Goal: Communication & Community: Answer question/provide support

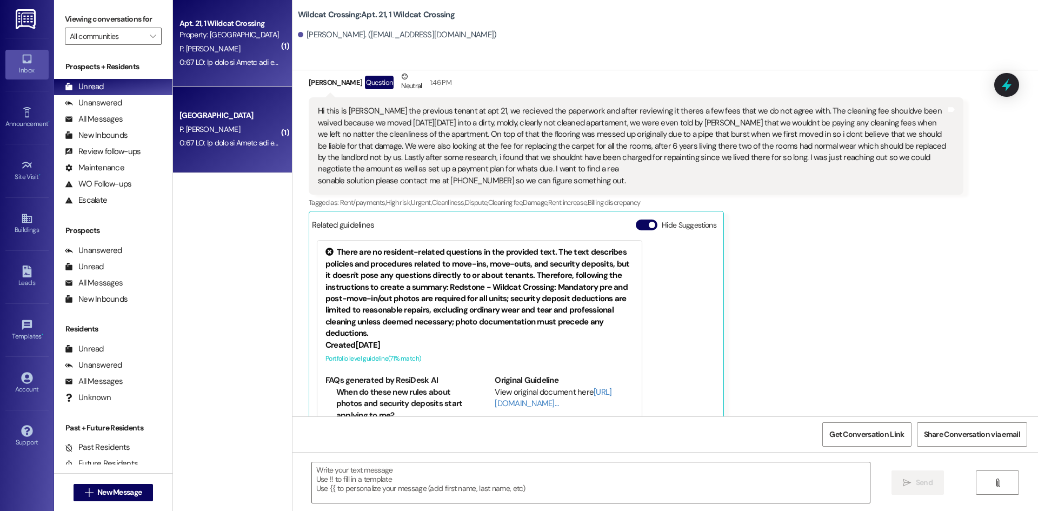
scroll to position [12077, 0]
click at [452, 146] on div "Hi this is [PERSON_NAME] the previous tenant at apt 21, we recieved the paperwo…" at bounding box center [632, 145] width 628 height 81
copy div "4424566494"
click at [559, 118] on div "Hi this is [PERSON_NAME] the previous tenant at apt 21, we recieved the paperwo…" at bounding box center [632, 145] width 628 height 81
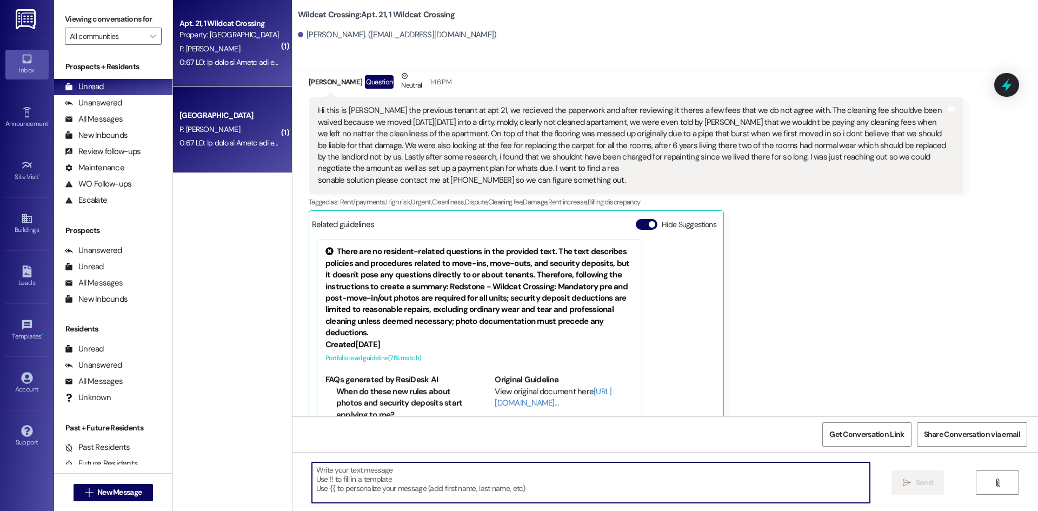
click at [479, 487] on textarea at bounding box center [591, 482] width 558 height 41
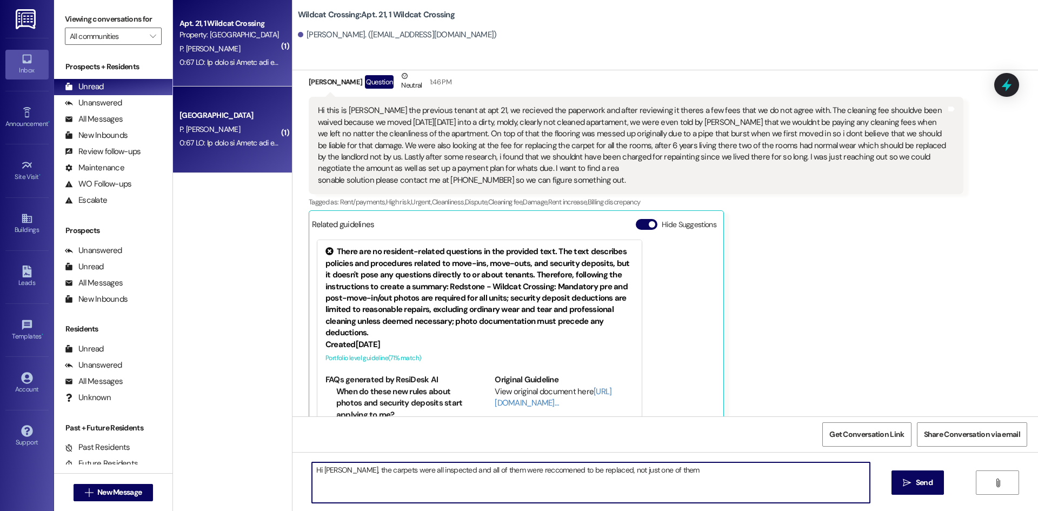
click at [502, 469] on textarea "Hi Pablo, the carpets were all inspected and all of them were reccomened to be …" at bounding box center [591, 482] width 558 height 41
click at [432, 465] on textarea "Hi Pablo, the carpets were all inspected and all of them were recommended to be…" at bounding box center [591, 482] width 558 height 41
click at [848, 470] on textarea "Hi Pablo, the carpets were all inspected by a 3rd party carpet vendor (included…" at bounding box center [591, 482] width 558 height 41
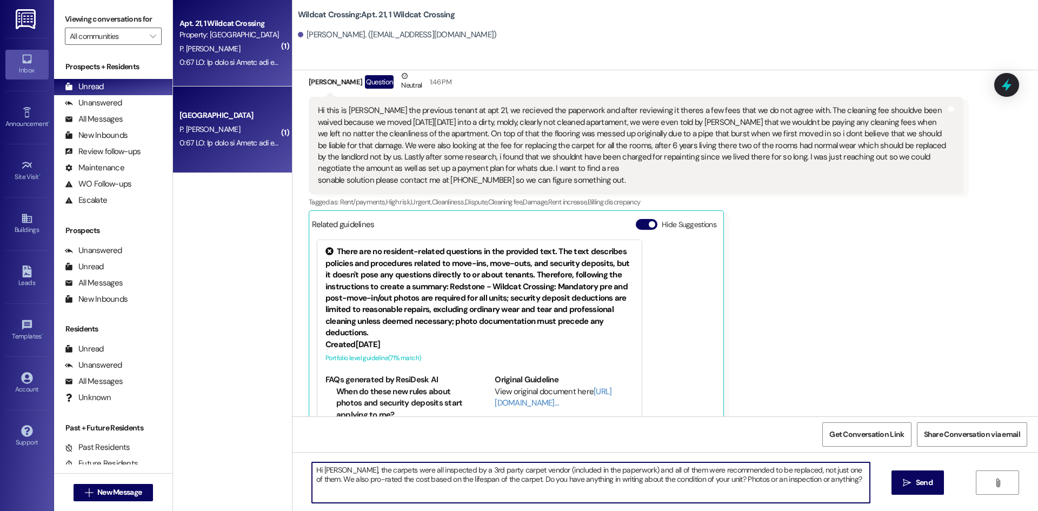
click at [822, 483] on textarea "Hi [PERSON_NAME], the carpets were all inspected by a 3rd party carpet vendor (…" at bounding box center [591, 482] width 558 height 41
click at [854, 478] on textarea "Hi [PERSON_NAME], the carpets were all inspected by a 3rd party carpet vendor (…" at bounding box center [591, 482] width 558 height 41
type textarea "Hi [PERSON_NAME], the carpets were all inspected by a 3rd party carpet vendor (…"
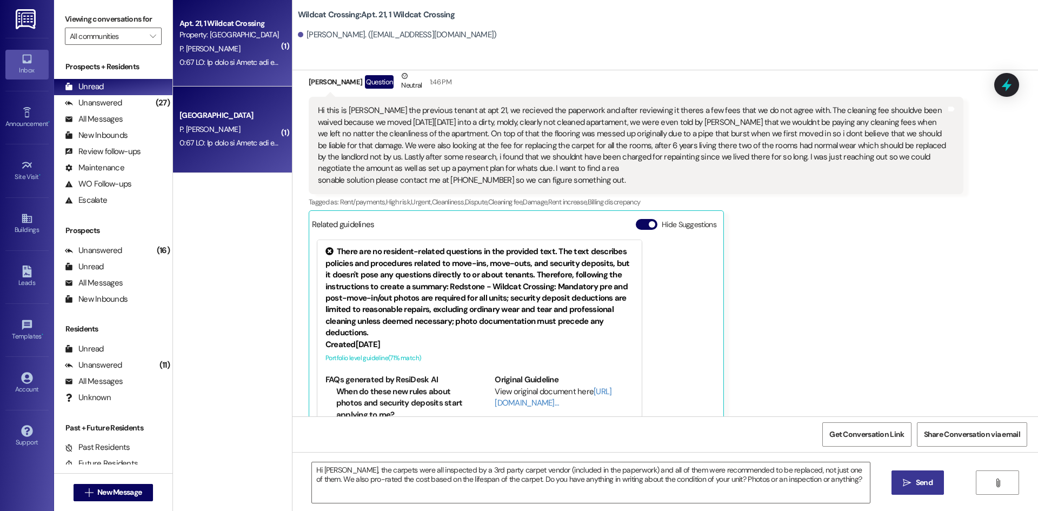
click at [909, 480] on icon "" at bounding box center [906, 482] width 8 height 9
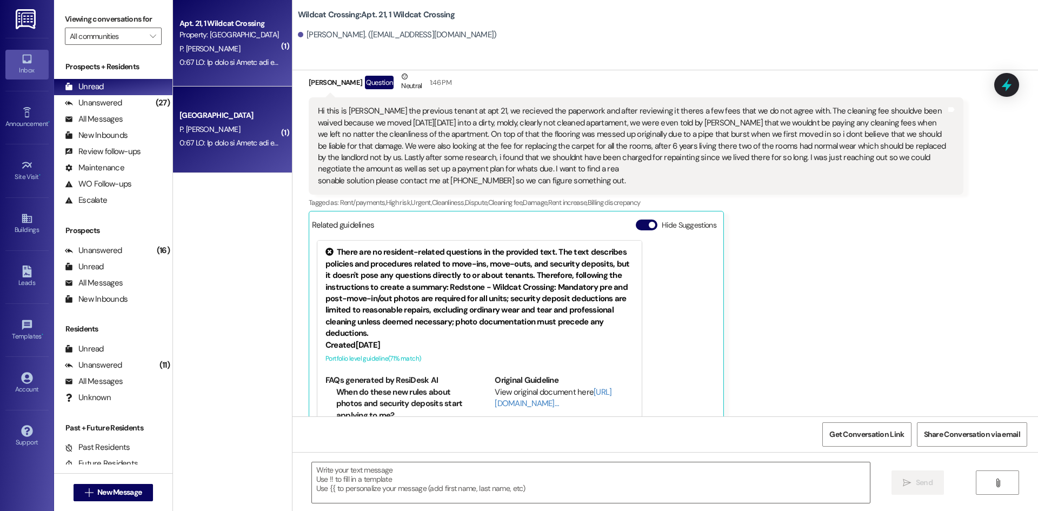
scroll to position [12164, 0]
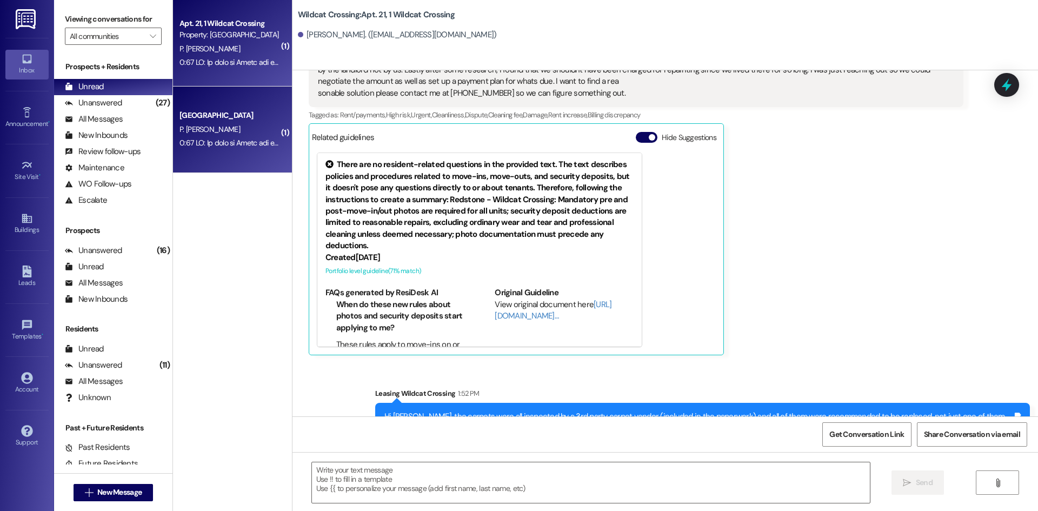
click at [810, 250] on div "Pablo Verduzco Espinoza Question Neutral 1:46 PM sonable solution please contac…" at bounding box center [636, 169] width 654 height 372
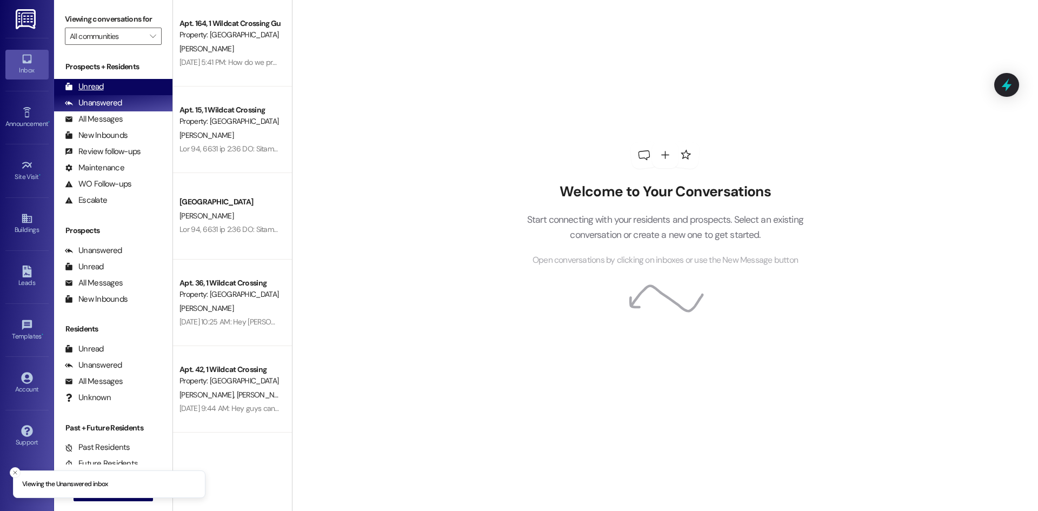
click at [131, 89] on div "Unread (0)" at bounding box center [113, 87] width 118 height 16
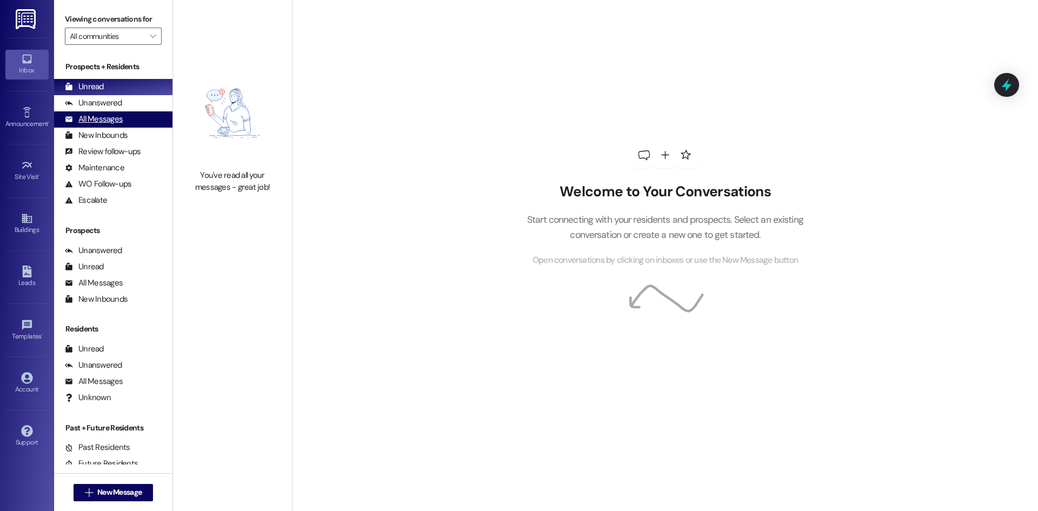
click at [120, 119] on div "All Messages" at bounding box center [94, 118] width 58 height 11
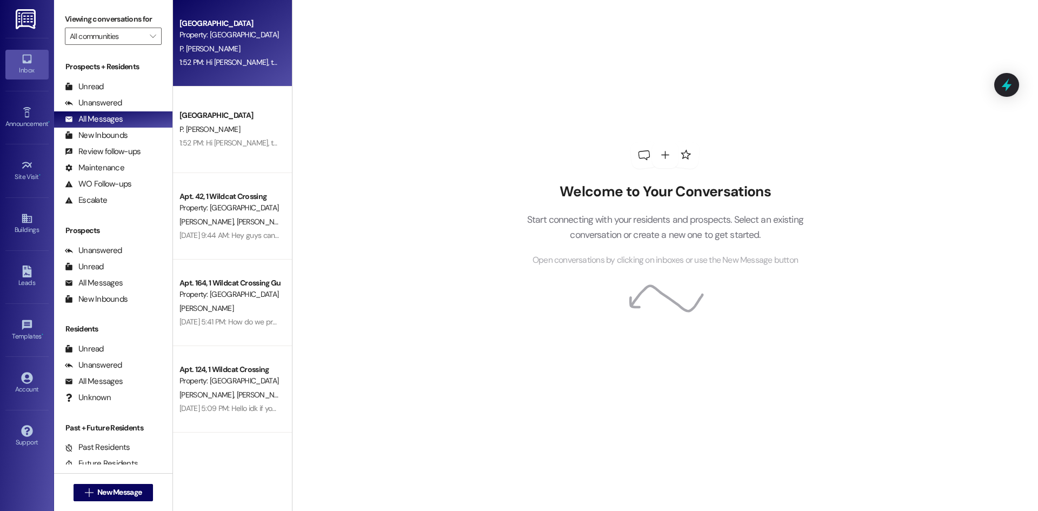
click at [230, 44] on span "P. [PERSON_NAME]" at bounding box center [209, 49] width 61 height 10
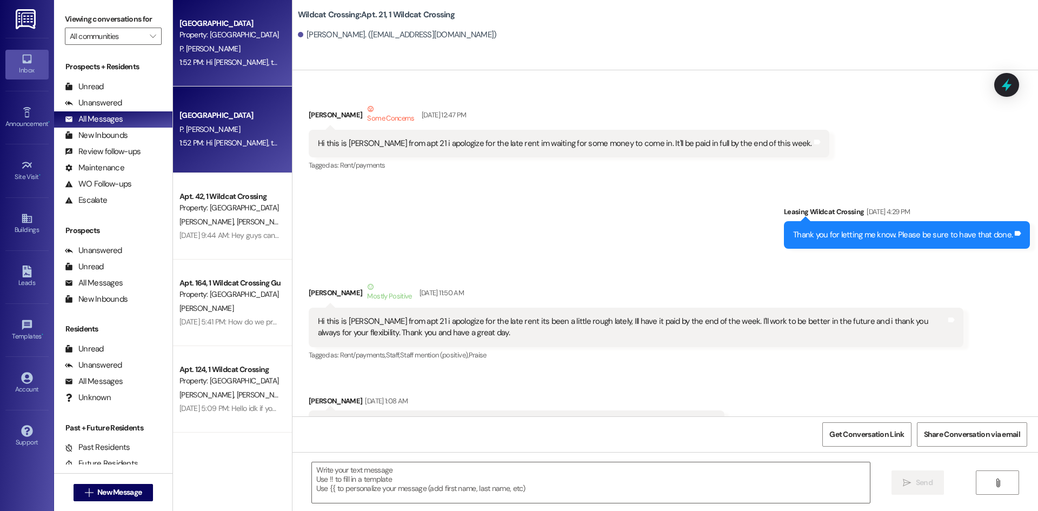
scroll to position [12164, 0]
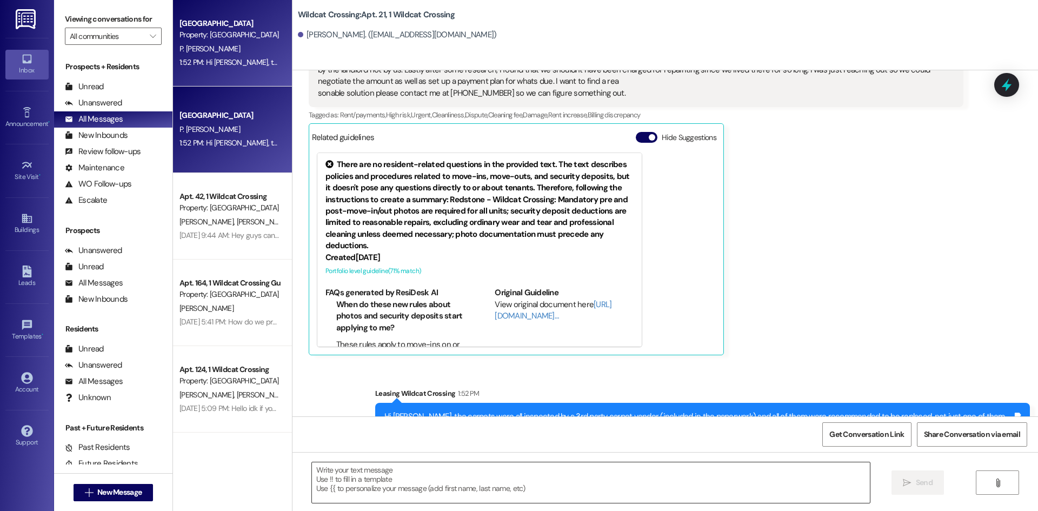
click at [454, 493] on textarea at bounding box center [591, 482] width 558 height 41
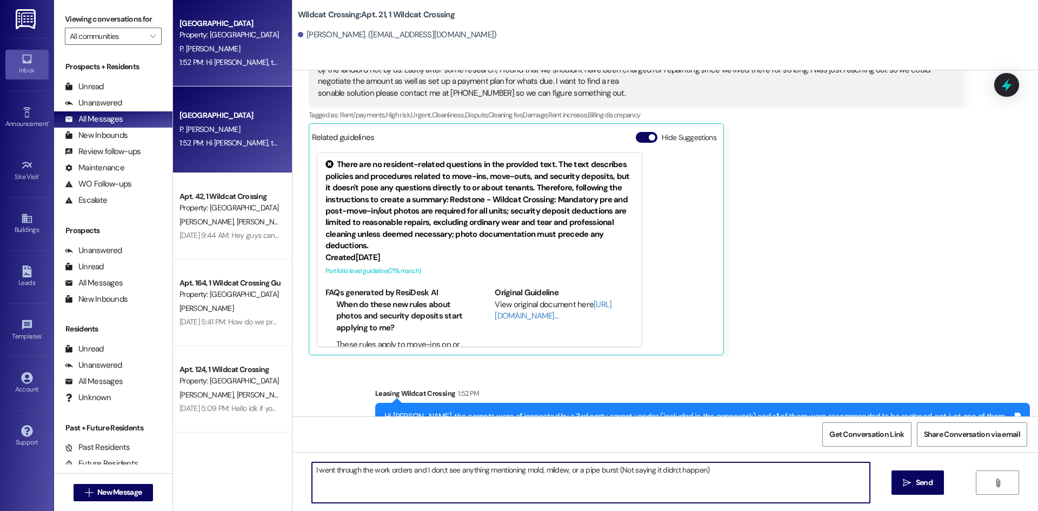
click at [613, 471] on textarea "I went through the work orders and I don;t see anything mentioning mold, mildew…" at bounding box center [591, 482] width 558 height 41
click at [615, 469] on textarea "I went through the work orders and I don;t see anything mentioning mold, mildew…" at bounding box center [591, 482] width 558 height 41
click at [710, 470] on textarea "I went through the work orders and I don't see anything mentioning mold, mildew…" at bounding box center [591, 482] width 558 height 41
type textarea "I went through the work orders and I don't see anything mentioning mold, mildew…"
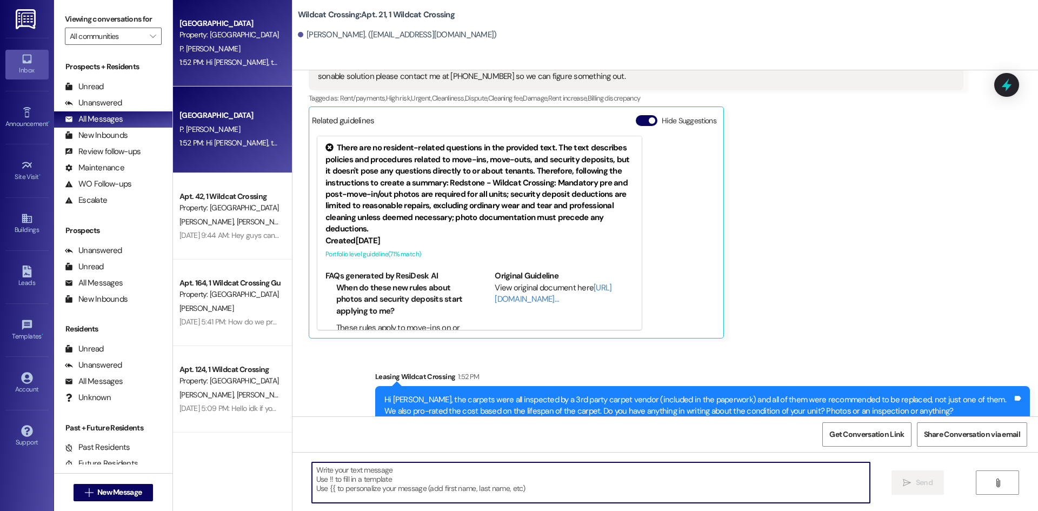
scroll to position [12250, 0]
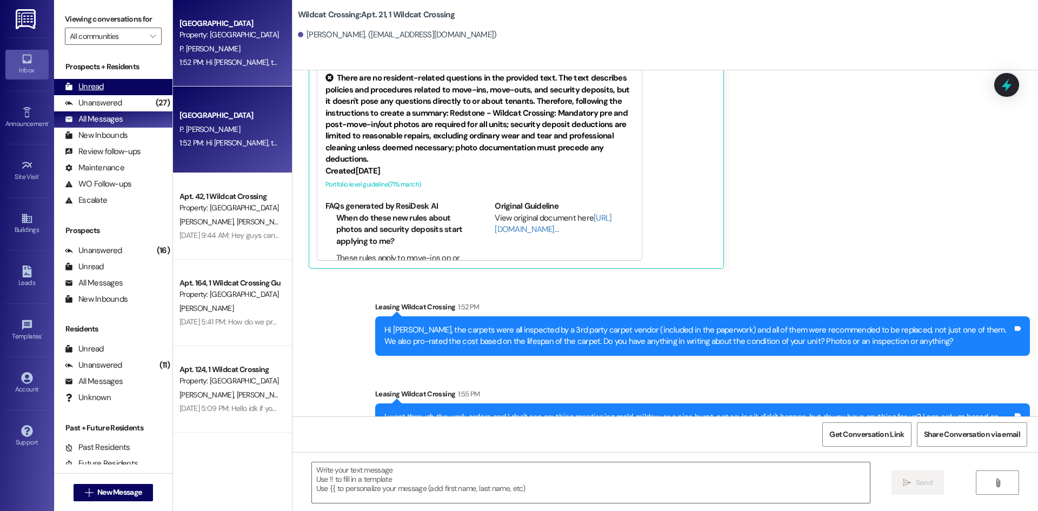
click at [104, 85] on div "Unread (0)" at bounding box center [113, 87] width 118 height 16
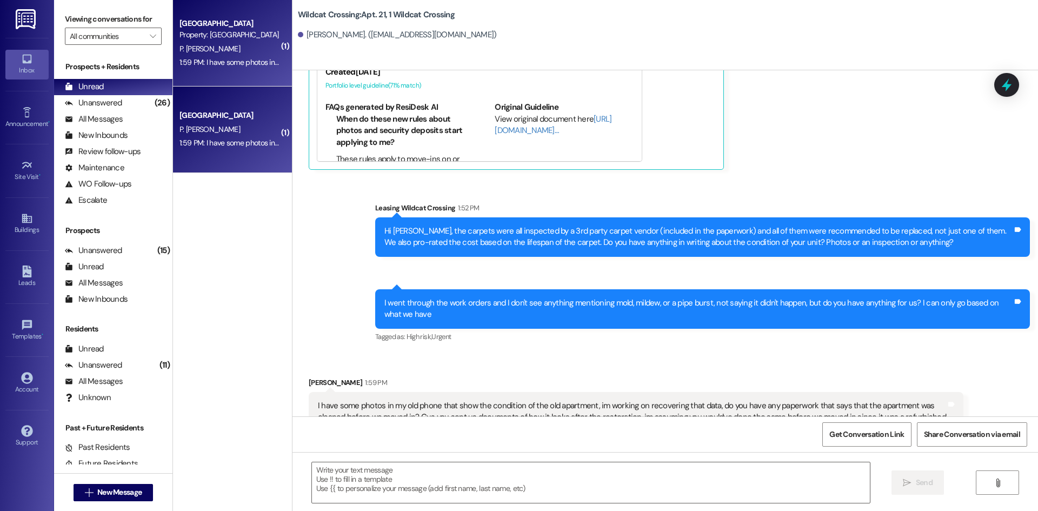
scroll to position [12350, 0]
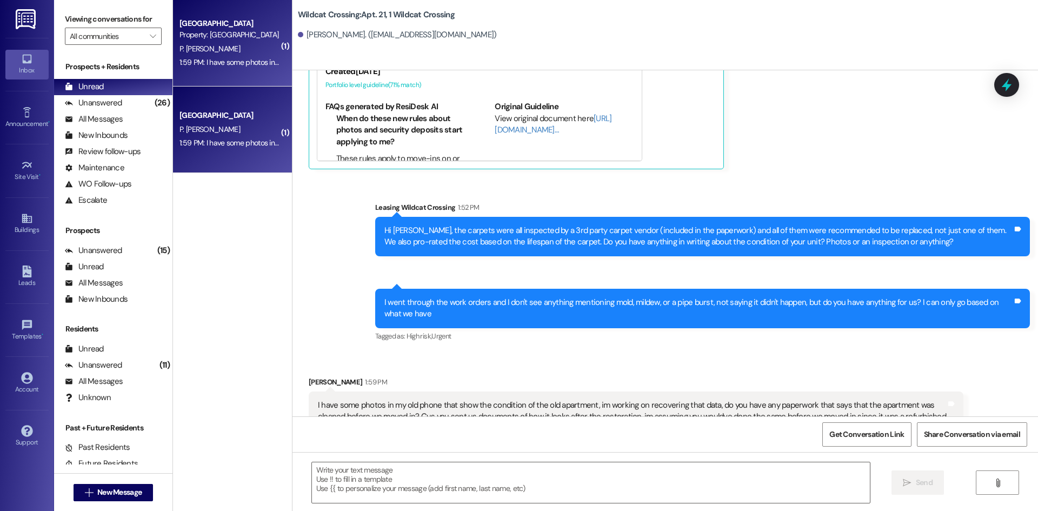
click at [335, 282] on div "Sent via SMS Leasing Wildcat Crossing 1:52 PM Hi Pablo, the carpets were all in…" at bounding box center [664, 264] width 745 height 175
click at [566, 462] on textarea at bounding box center [591, 482] width 558 height 41
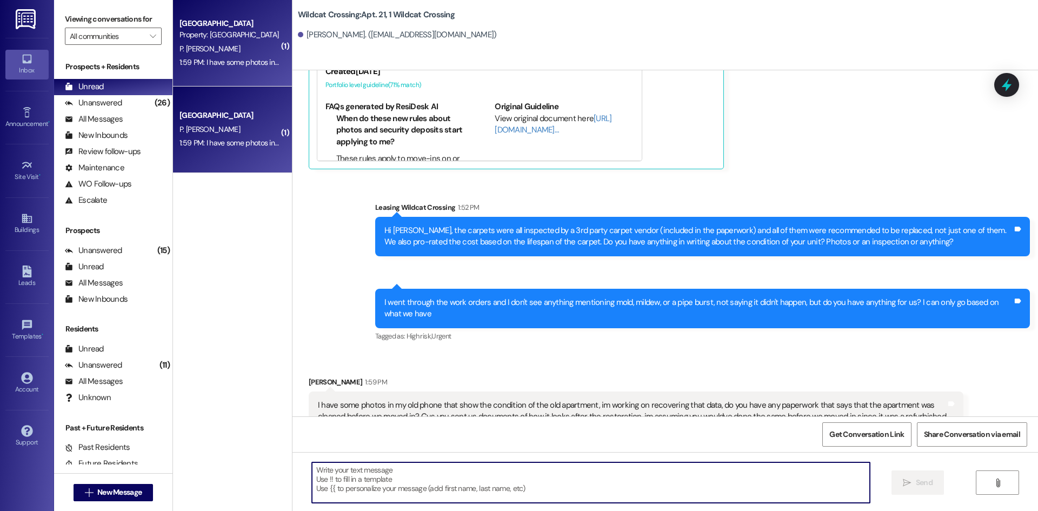
click at [684, 471] on textarea at bounding box center [591, 482] width 558 height 41
type textarea "Y"
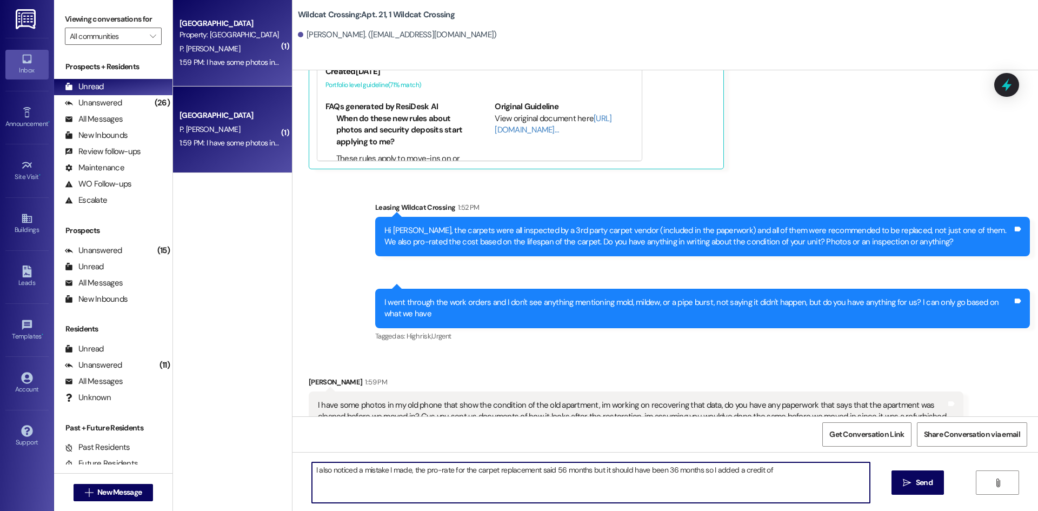
paste textarea "$324.40"
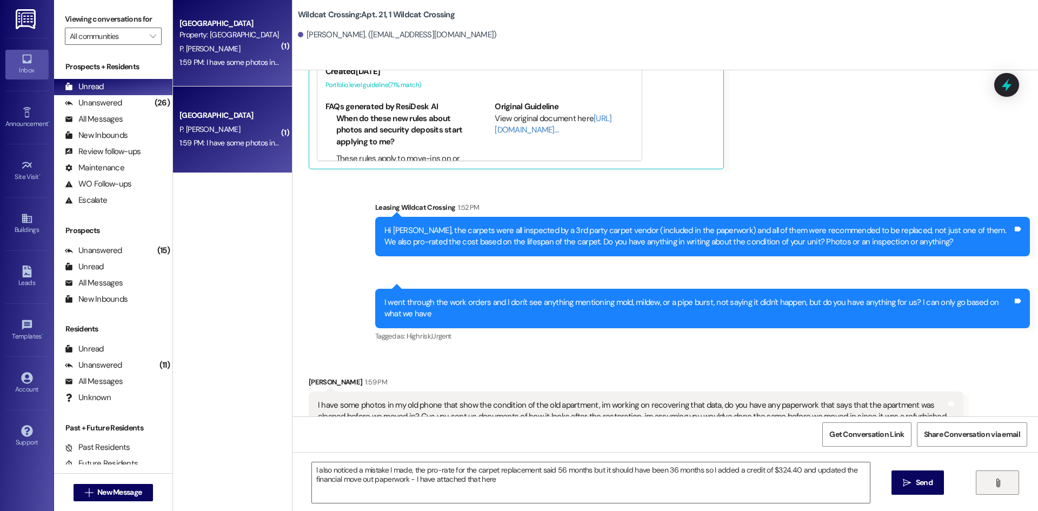
click at [992, 480] on span "" at bounding box center [997, 482] width 12 height 9
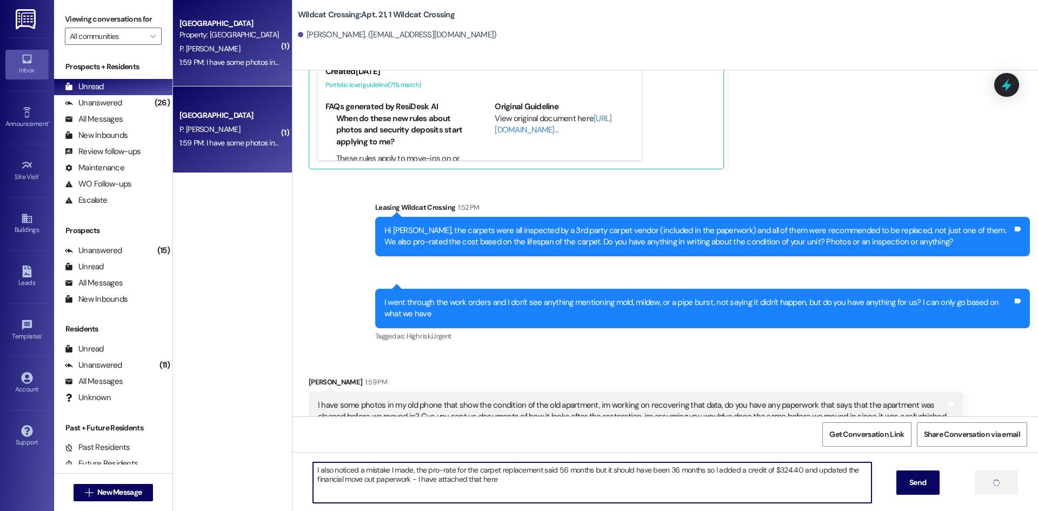
click at [527, 479] on textarea "I also noticed a mistake I made, the pro-rate for the carpet replacement said 5…" at bounding box center [592, 482] width 558 height 41
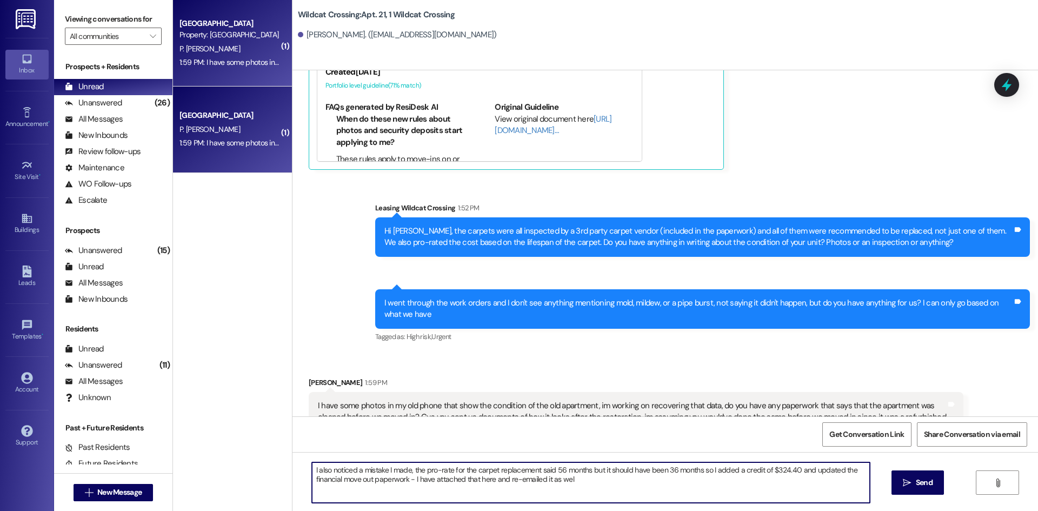
type textarea "I also noticed a mistake I made, the pro-rate for the carpet replacement said 5…"
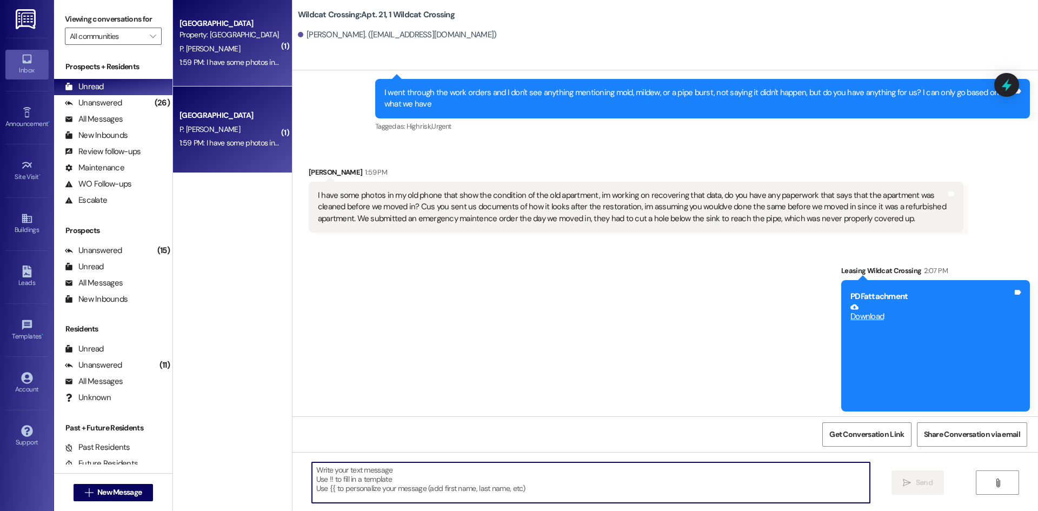
scroll to position [12616, 0]
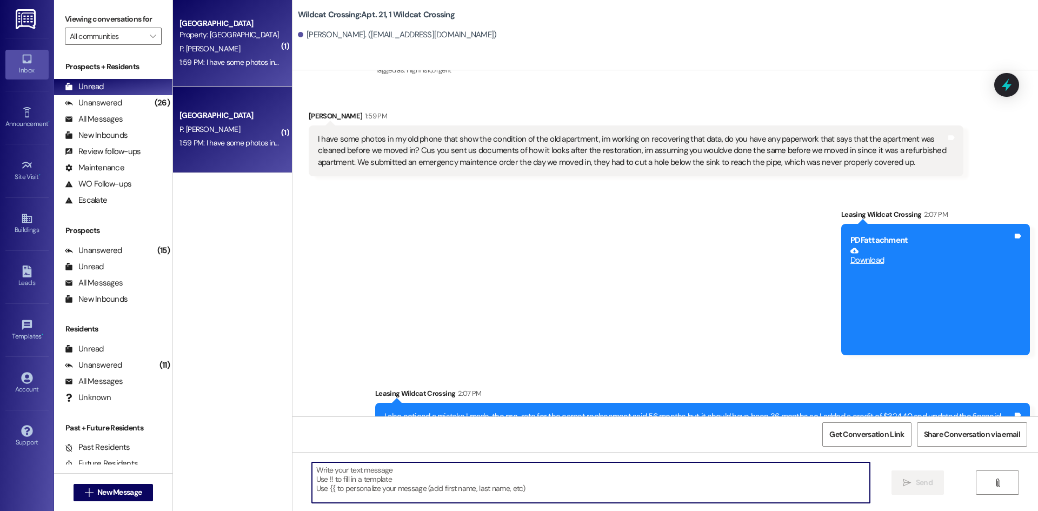
click at [447, 479] on textarea at bounding box center [591, 482] width 558 height 41
click at [454, 473] on textarea "The move in inspection we have" at bounding box center [591, 482] width 558 height 41
type textarea "T"
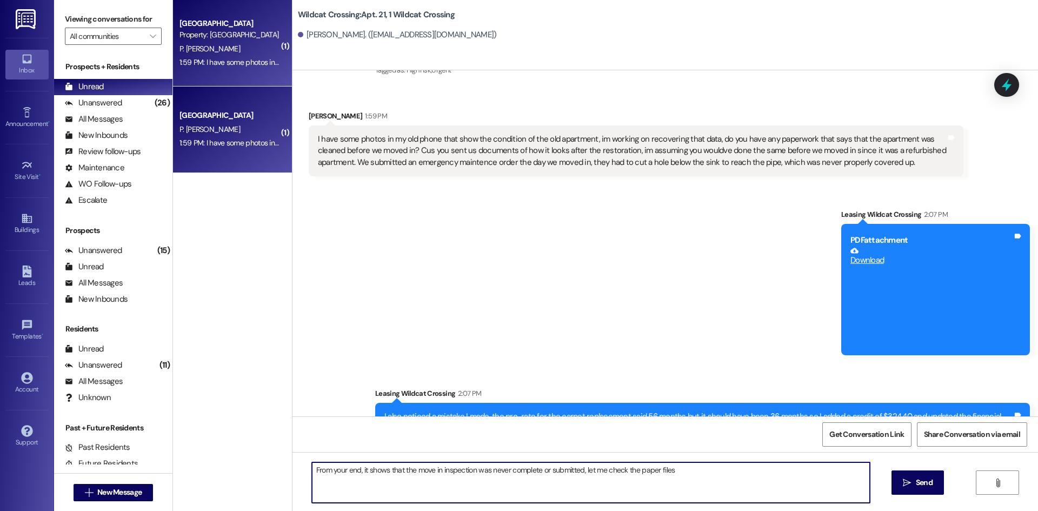
click at [510, 472] on textarea "From your end, it shows that the move in inspection was never complete or submi…" at bounding box center [591, 482] width 558 height 41
click at [579, 469] on textarea "From your end, it shows that the move in inspection was never complete or submi…" at bounding box center [591, 482] width 558 height 41
click at [576, 472] on textarea "From your end, it shows that the move in inspection was never complete or submi…" at bounding box center [591, 482] width 558 height 41
click at [718, 480] on textarea "From your end, it shows that the move in inspection was never complete or submi…" at bounding box center [591, 482] width 558 height 41
drag, startPoint x: 692, startPoint y: 470, endPoint x: 603, endPoint y: 472, distance: 88.6
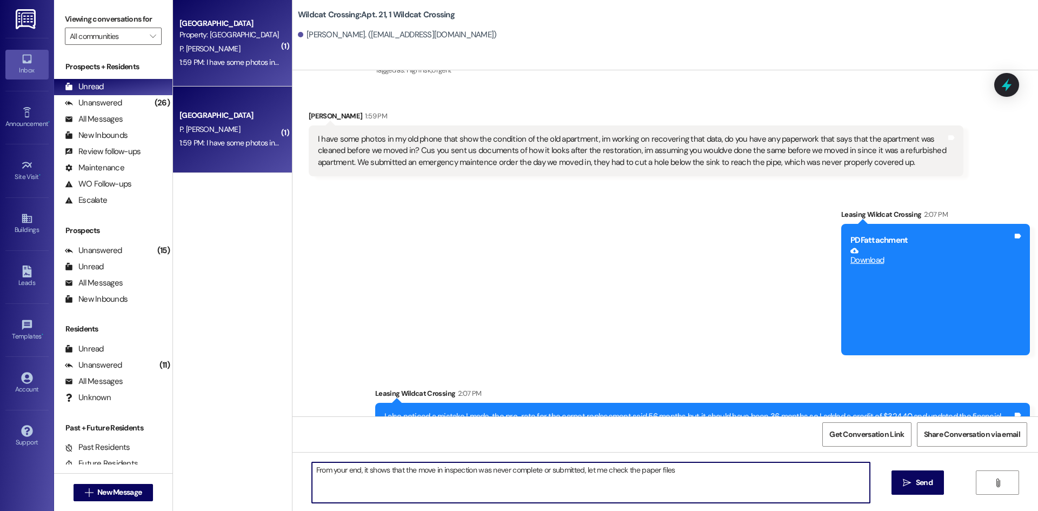
click at [603, 472] on textarea "From your end, it shows that the move in inspection was never complete or submi…" at bounding box center [591, 482] width 558 height 41
click at [760, 466] on textarea "From your end, it shows that the move in inspection was never complete or submi…" at bounding box center [591, 482] width 558 height 41
click at [542, 484] on textarea "From your end, it shows that the move in inspection was never complete or submi…" at bounding box center [591, 482] width 558 height 41
click at [374, 483] on textarea "From your end, it shows that the move in inspection was never complete or submi…" at bounding box center [591, 482] width 558 height 41
click at [380, 481] on textarea "From your end, it shows that the move in inspection was never complete or submi…" at bounding box center [591, 482] width 558 height 41
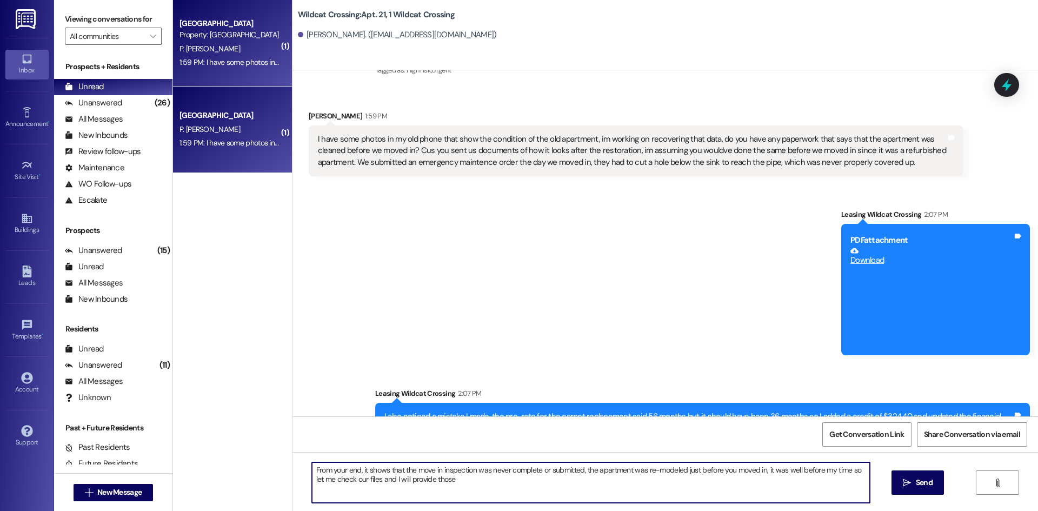
drag, startPoint x: 443, startPoint y: 478, endPoint x: 420, endPoint y: 479, distance: 22.7
click at [420, 479] on textarea "From your end, it shows that the move in inspection was never complete or submi…" at bounding box center [591, 482] width 558 height 41
type textarea "From your end, it shows that the move in inspection was never complete or submi…"
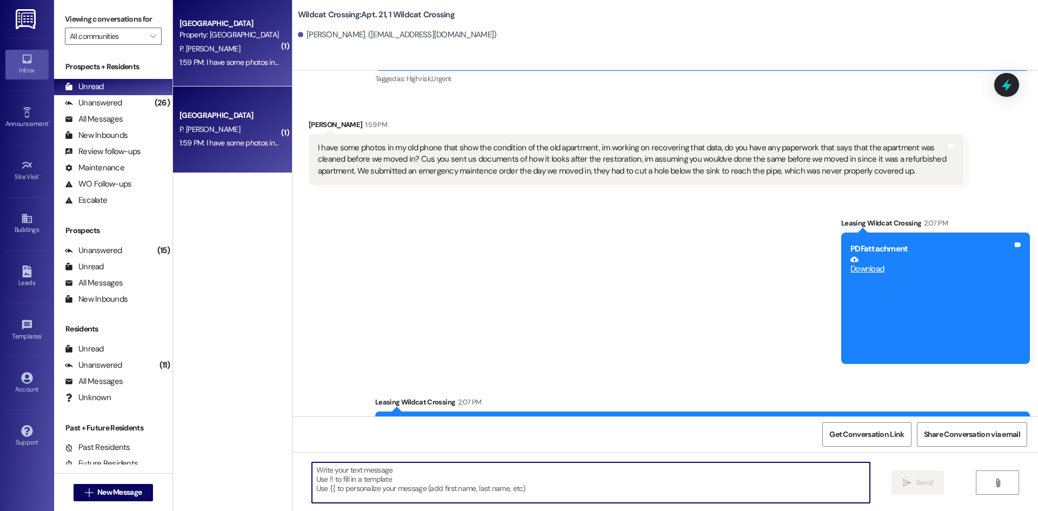
scroll to position [12702, 0]
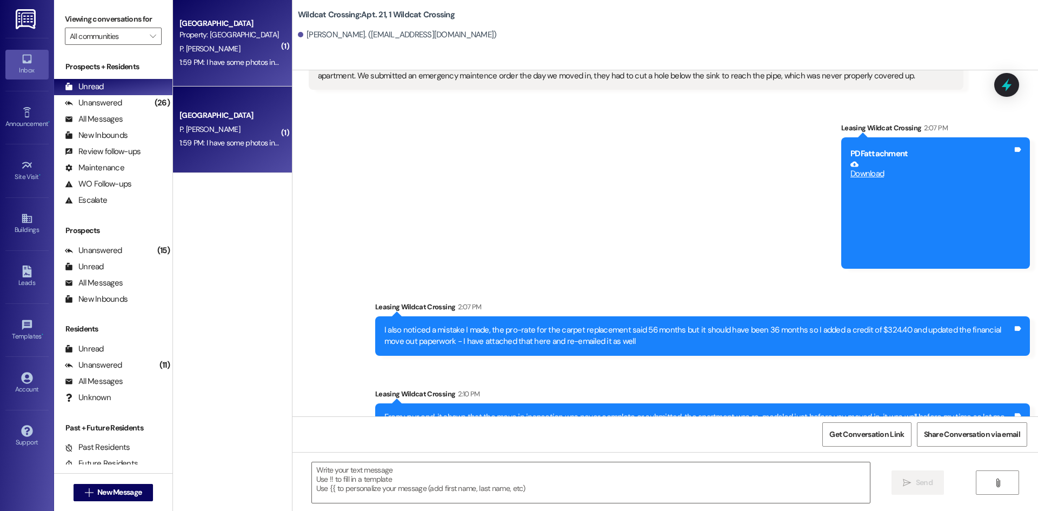
click at [558, 192] on div "Sent via SMS Leasing Wildcat Crossing 2:07 PM PDF attachment Download Tags and …" at bounding box center [664, 274] width 745 height 352
click at [582, 186] on div "Sent via SMS Leasing Wildcat Crossing 2:07 PM PDF attachment Download Tags and …" at bounding box center [664, 274] width 745 height 352
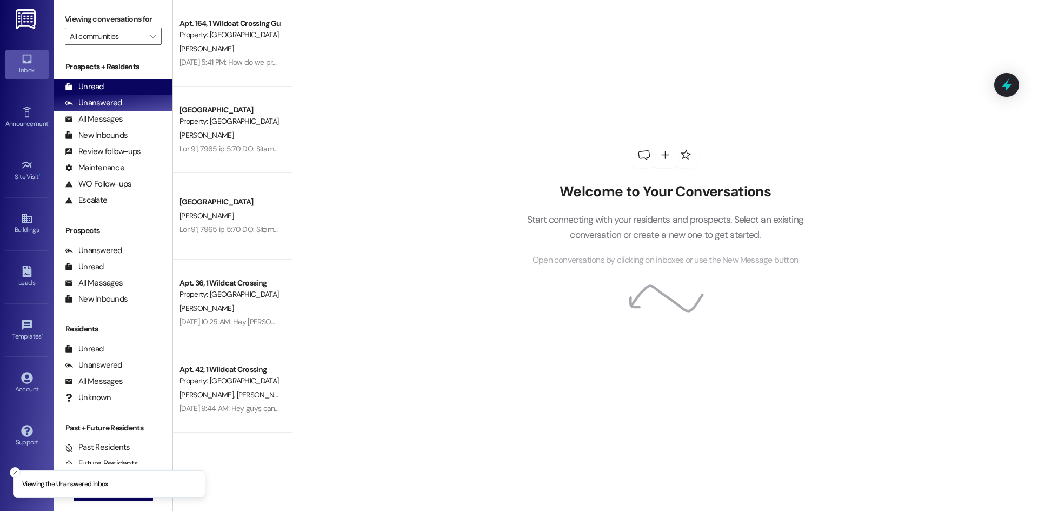
click at [93, 81] on div "Unread" at bounding box center [84, 86] width 39 height 11
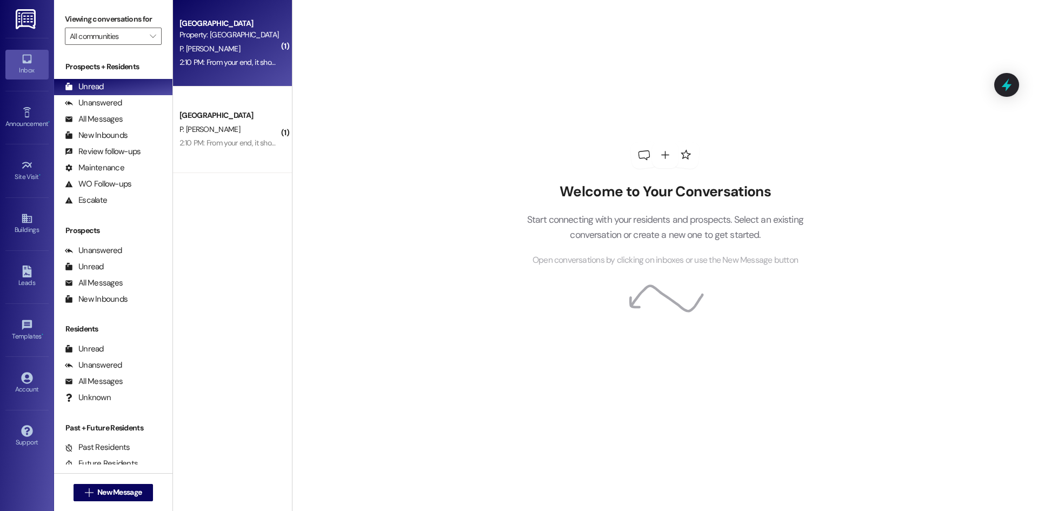
click at [231, 53] on div "P. [PERSON_NAME]" at bounding box center [229, 49] width 102 height 14
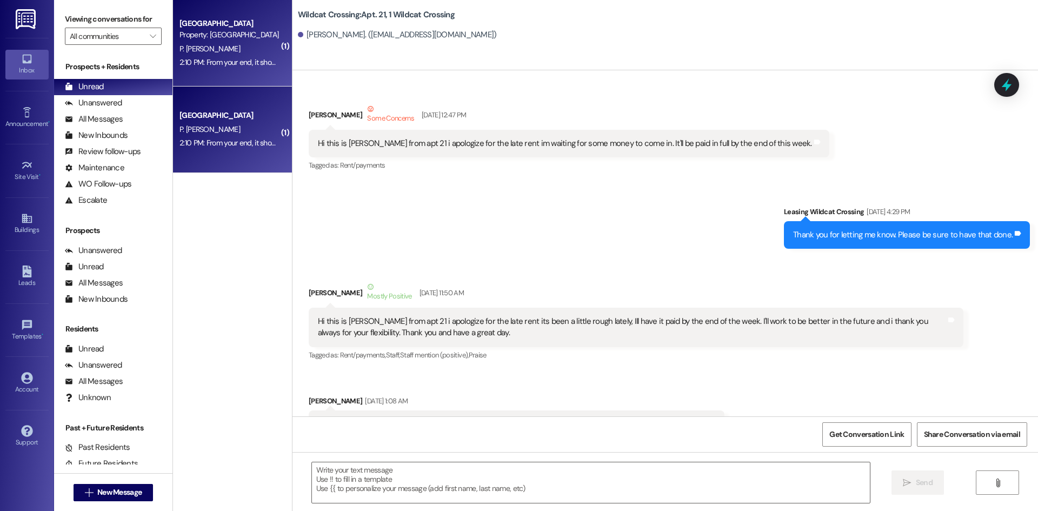
scroll to position [12732, 0]
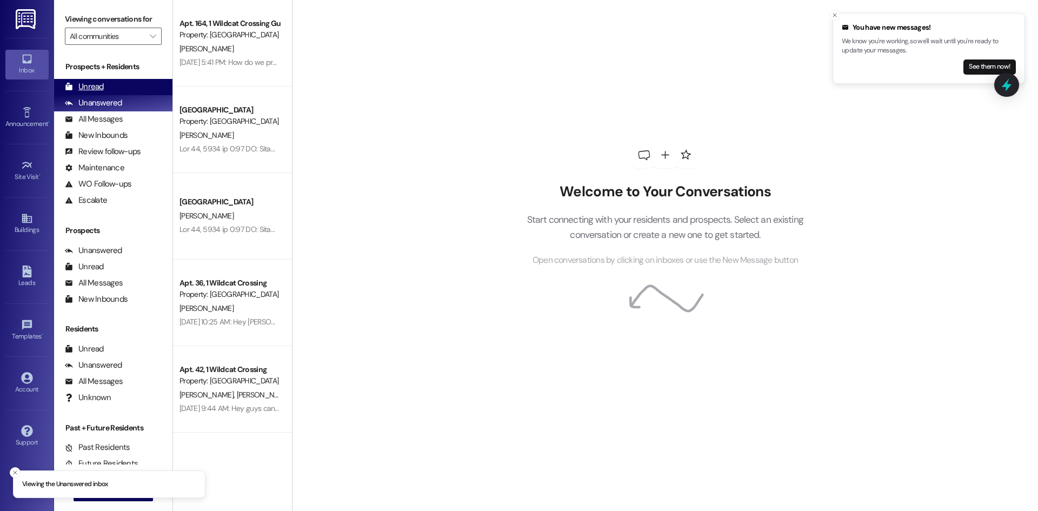
click at [113, 90] on div "Unread (0)" at bounding box center [113, 87] width 118 height 16
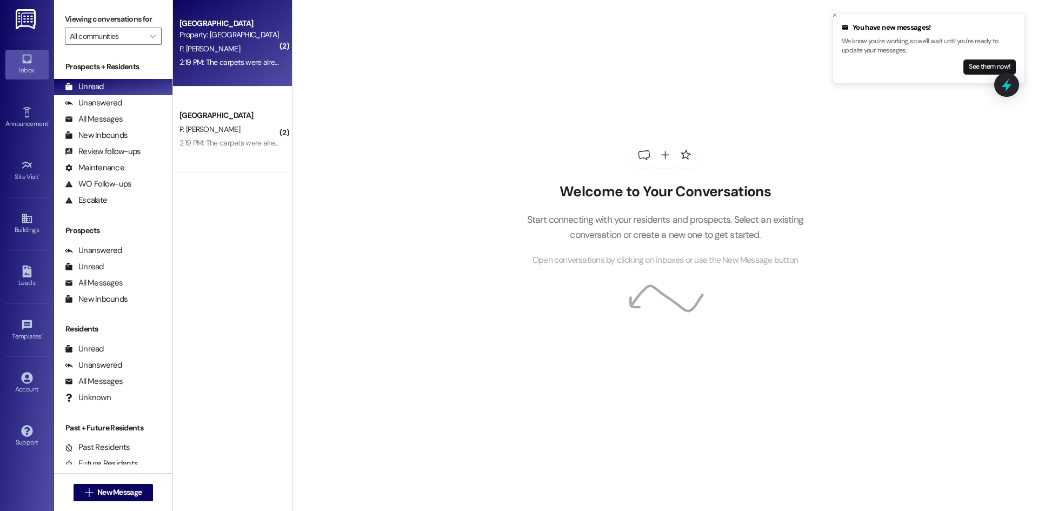
click at [239, 72] on div "Wildcat Crossing Prospect Property: [GEOGRAPHIC_DATA] P. [PERSON_NAME] 2:19 PM:…" at bounding box center [232, 43] width 119 height 86
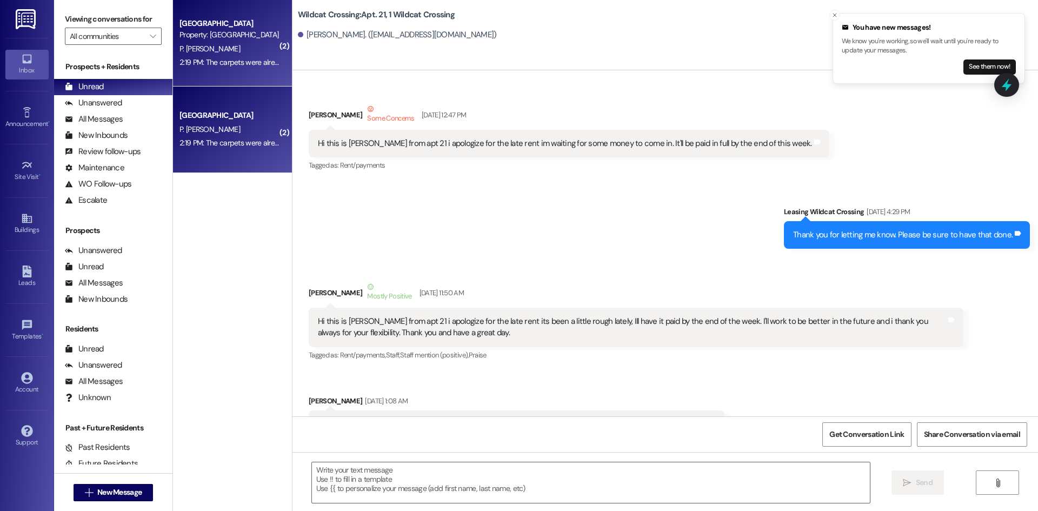
scroll to position [12969, 0]
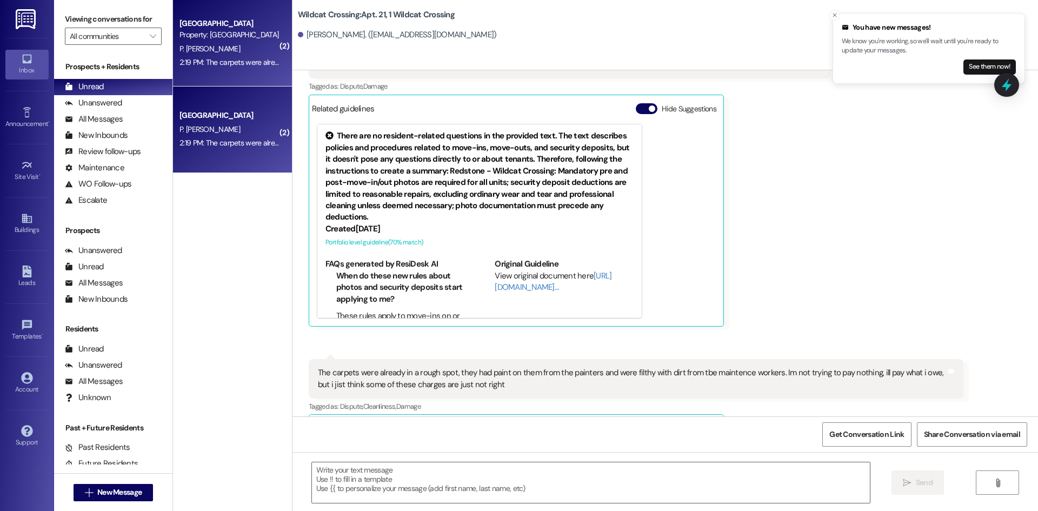
click at [895, 272] on div "Received via SMS Pablo Verduzco Espinoza Question 2:17 PM Thank you, for notici…" at bounding box center [664, 229] width 745 height 441
click at [855, 282] on div "Received via SMS Pablo Verduzco Espinoza Question 2:17 PM Thank you, for notici…" at bounding box center [664, 229] width 745 height 441
click at [762, 467] on textarea at bounding box center [591, 482] width 558 height 41
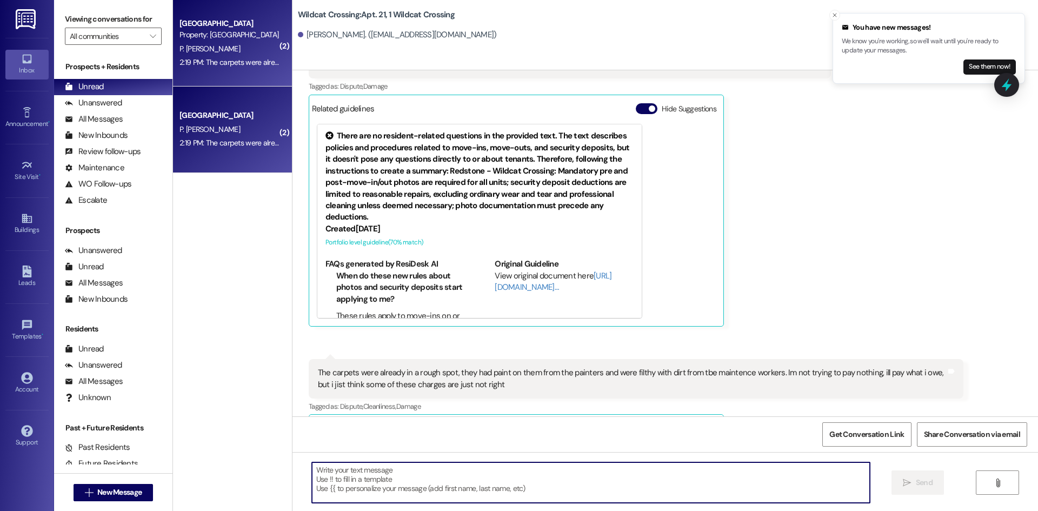
click at [726, 480] on textarea at bounding box center [591, 482] width 558 height 41
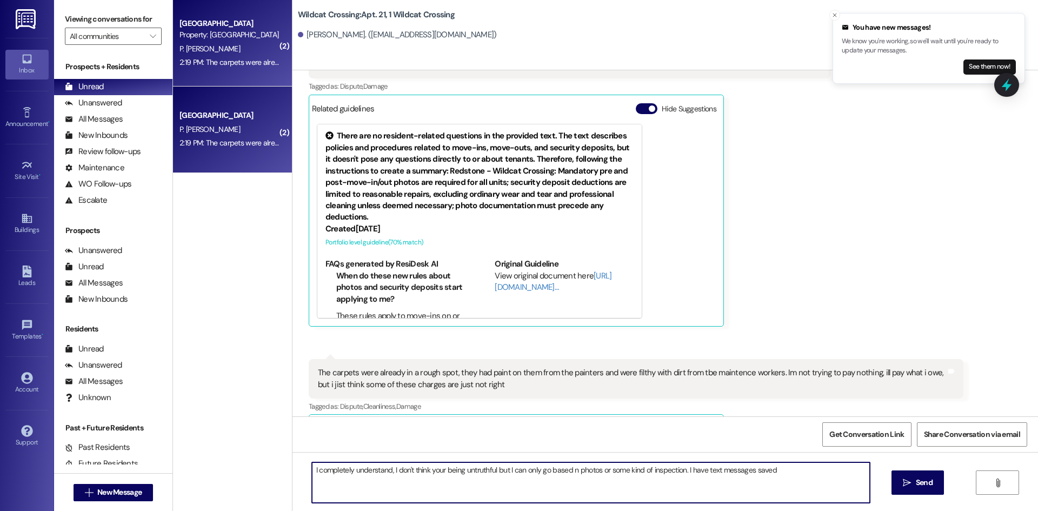
drag, startPoint x: 735, startPoint y: 473, endPoint x: 702, endPoint y: 472, distance: 33.0
click at [702, 472] on textarea "I completely understand, I don't think your being untruthful but I can only go …" at bounding box center [591, 482] width 558 height 41
click at [566, 472] on textarea "I completely understand, I don't think your being untruthful but I can only go …" at bounding box center [591, 482] width 558 height 41
click at [837, 471] on textarea "I completely understand, I don't think your being untruthful but I can only go …" at bounding box center [591, 482] width 558 height 41
click at [595, 481] on textarea "I completely understand, I don't think your being untruthful but I can only go …" at bounding box center [591, 482] width 558 height 41
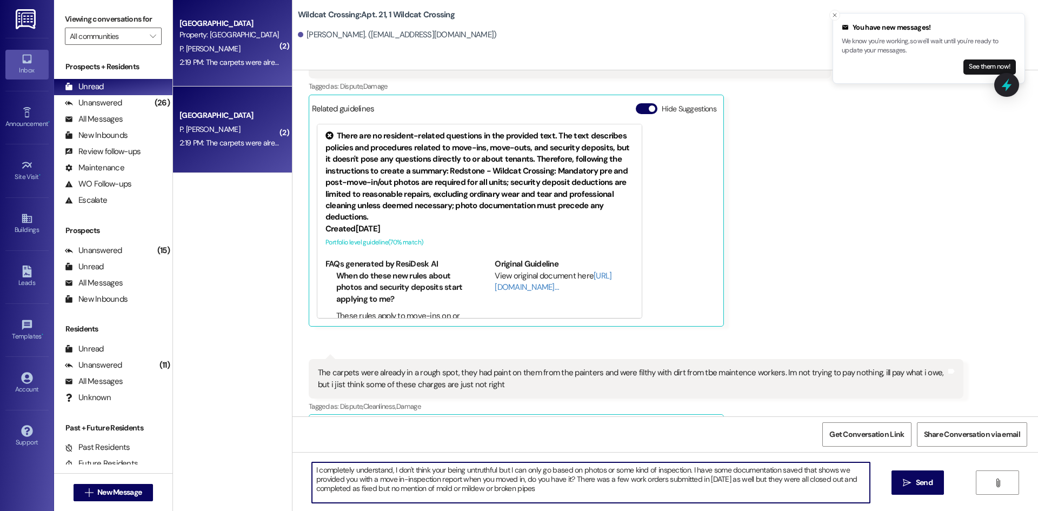
click at [485, 490] on textarea "I completely understand, I don't think your being untruthful but I can only go …" at bounding box center [591, 482] width 558 height 41
click at [557, 491] on textarea "I completely understand, I don't think your being untruthful but I can only go …" at bounding box center [591, 482] width 558 height 41
type textarea "I completely understand, I don't think your being untruthful but I can only go …"
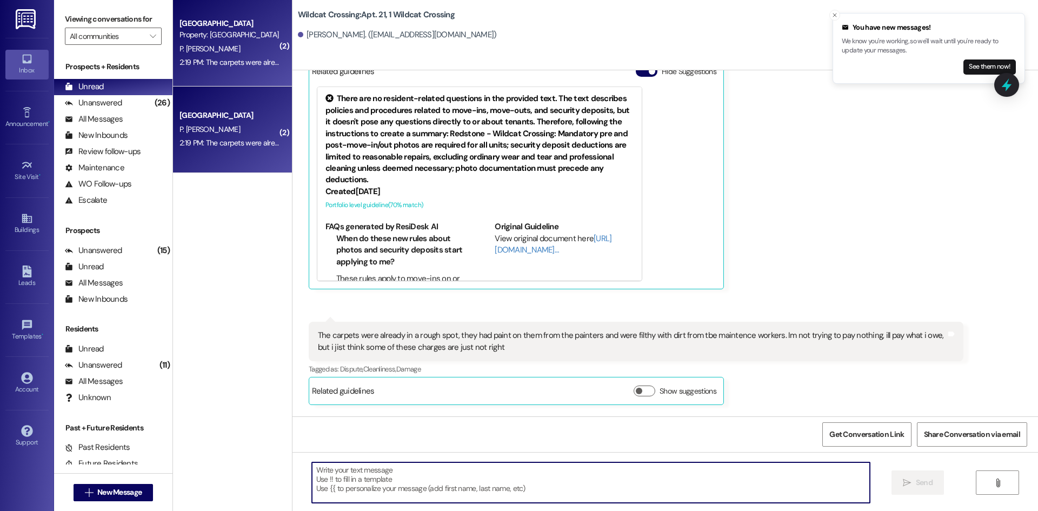
scroll to position [13067, 0]
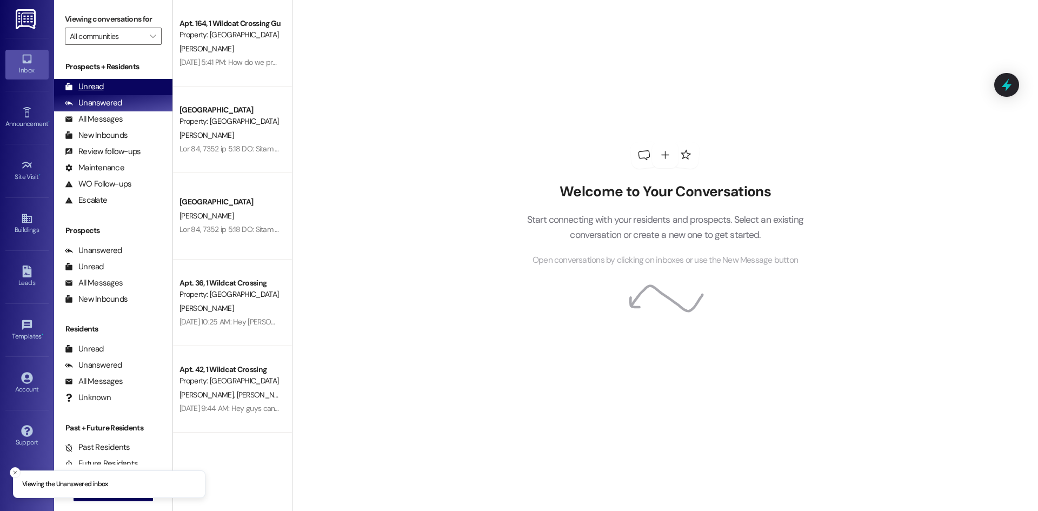
click at [92, 86] on div "Unread" at bounding box center [84, 86] width 39 height 11
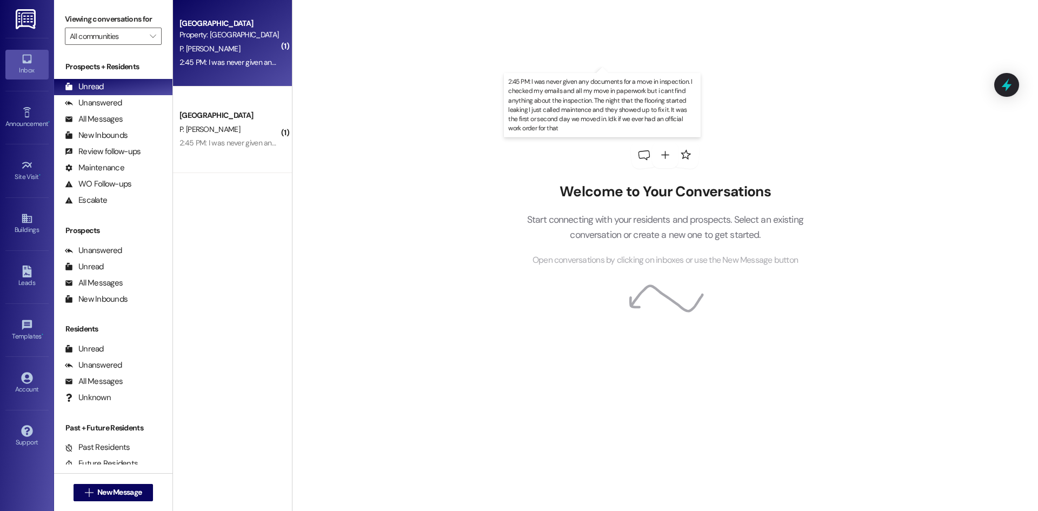
click at [230, 62] on div "2:45 PM: I was never given any documents for a move in inspection. I checked my…" at bounding box center [726, 62] width 1094 height 10
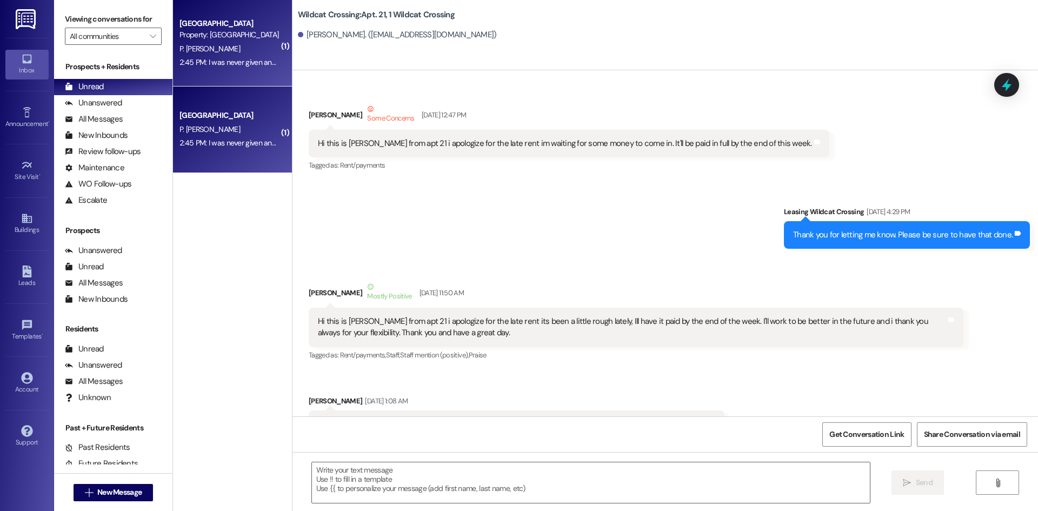
scroll to position [13225, 0]
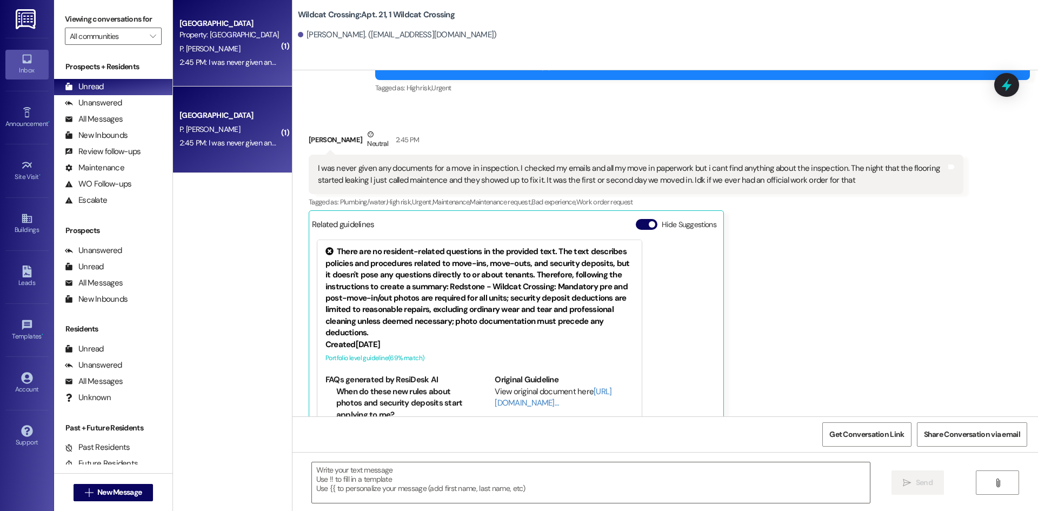
click at [862, 240] on div "[PERSON_NAME] Neutral 2:45 PM I was never given any documents for a move in ins…" at bounding box center [636, 286] width 654 height 314
click at [755, 231] on div "[PERSON_NAME] Neutral 2:45 PM I was never given any documents for a move in ins…" at bounding box center [636, 286] width 654 height 314
click at [879, 265] on div "[PERSON_NAME] Neutral 2:45 PM I was never given any documents for a move in ins…" at bounding box center [636, 286] width 654 height 314
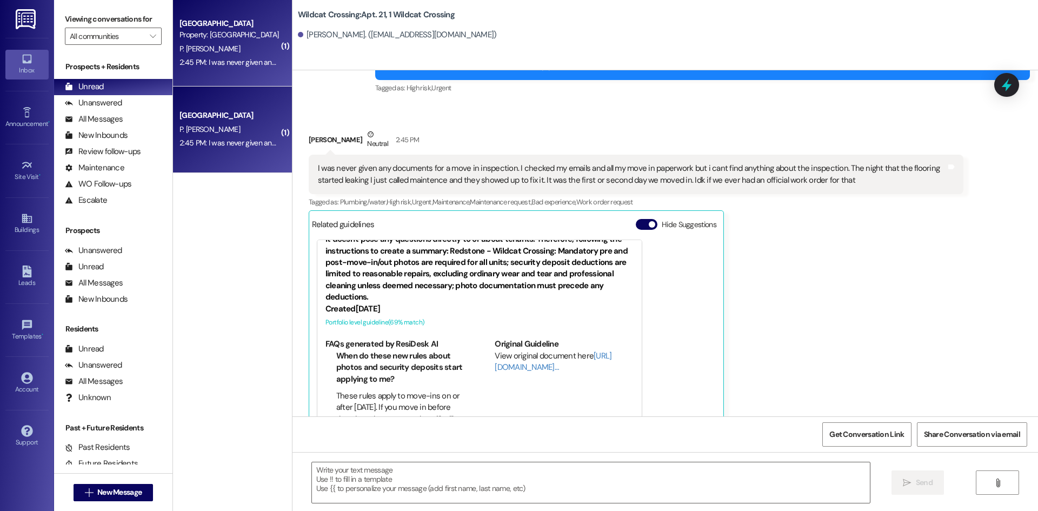
scroll to position [55, 0]
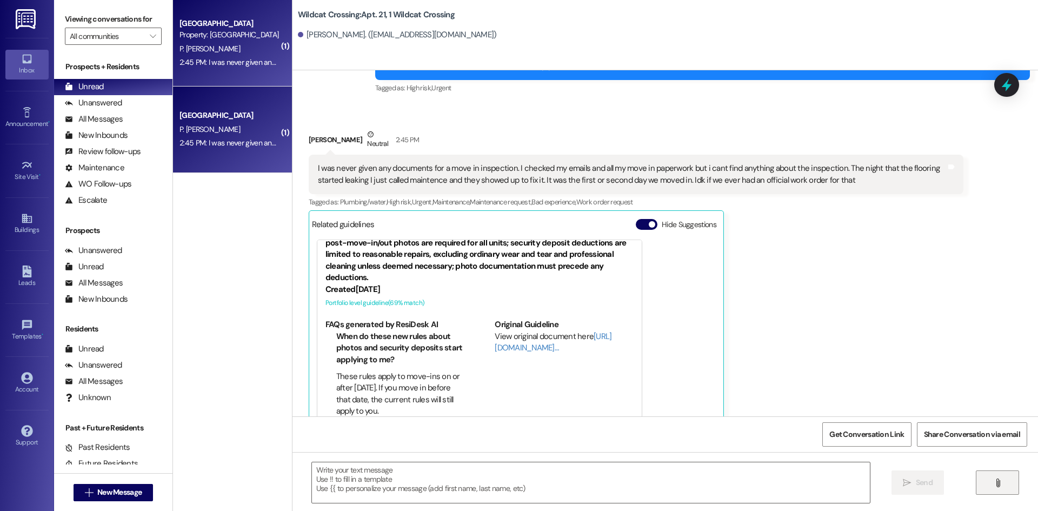
click at [989, 478] on button "" at bounding box center [996, 482] width 43 height 24
drag, startPoint x: 484, startPoint y: 472, endPoint x: 476, endPoint y: 475, distance: 8.7
click at [483, 472] on textarea at bounding box center [592, 482] width 558 height 41
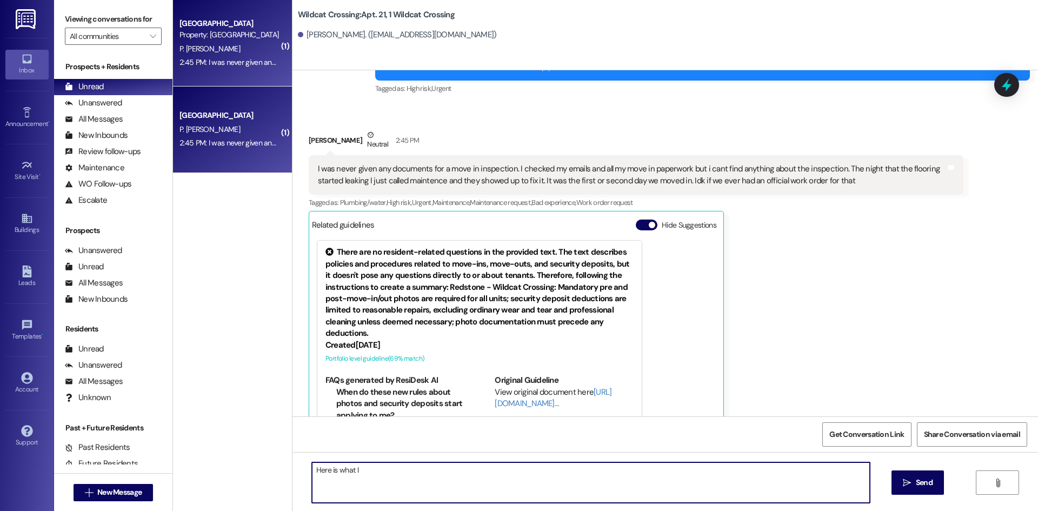
scroll to position [13369, 0]
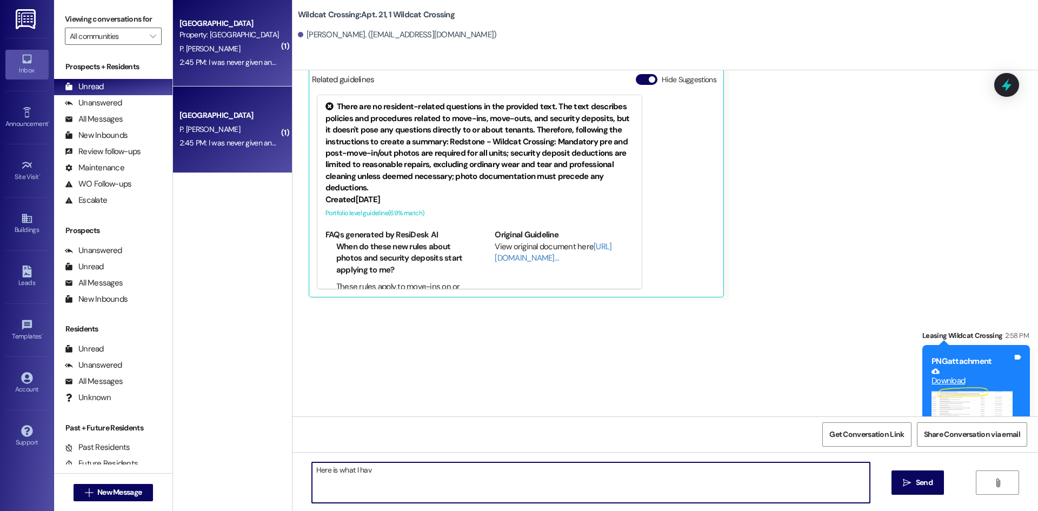
type textarea "Here is what I have"
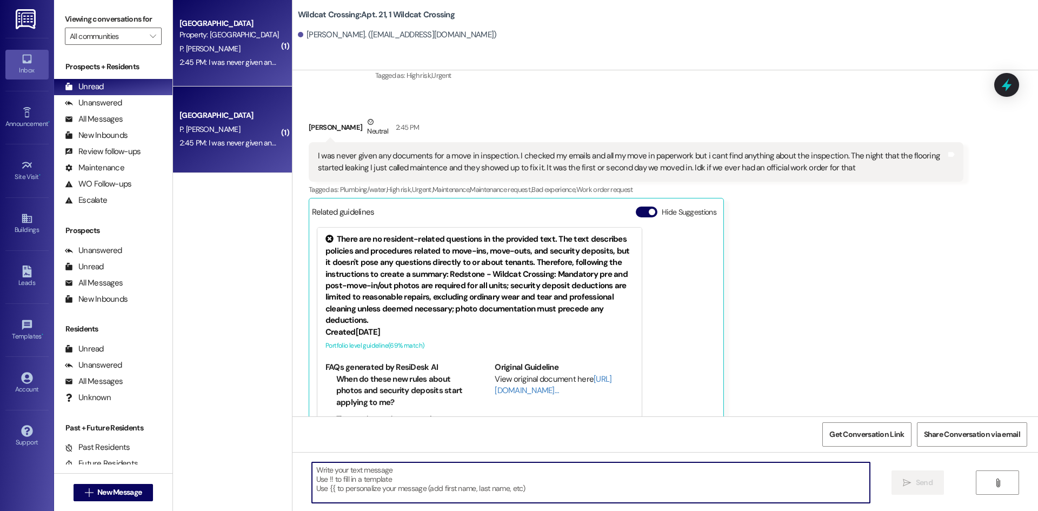
scroll to position [13445, 0]
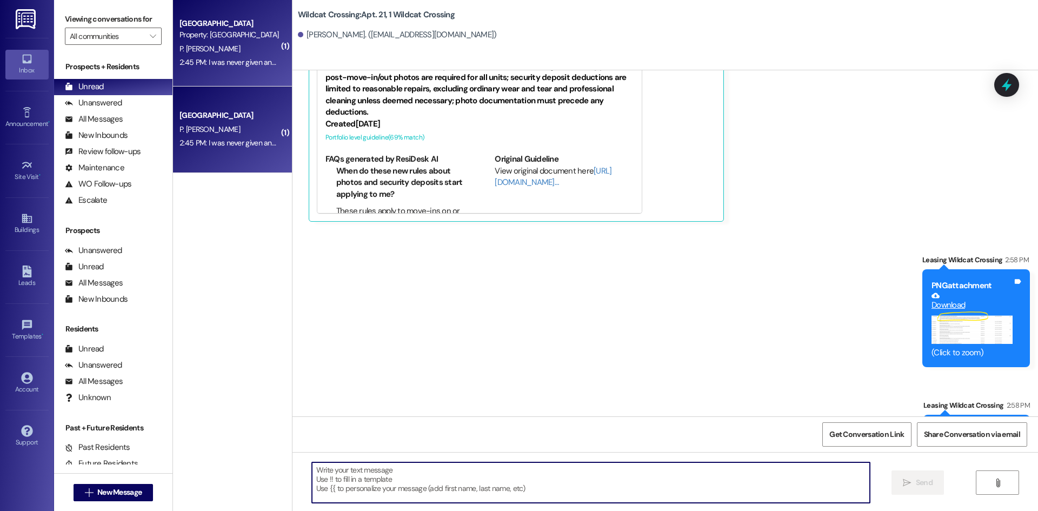
click at [551, 473] on textarea at bounding box center [591, 482] width 558 height 41
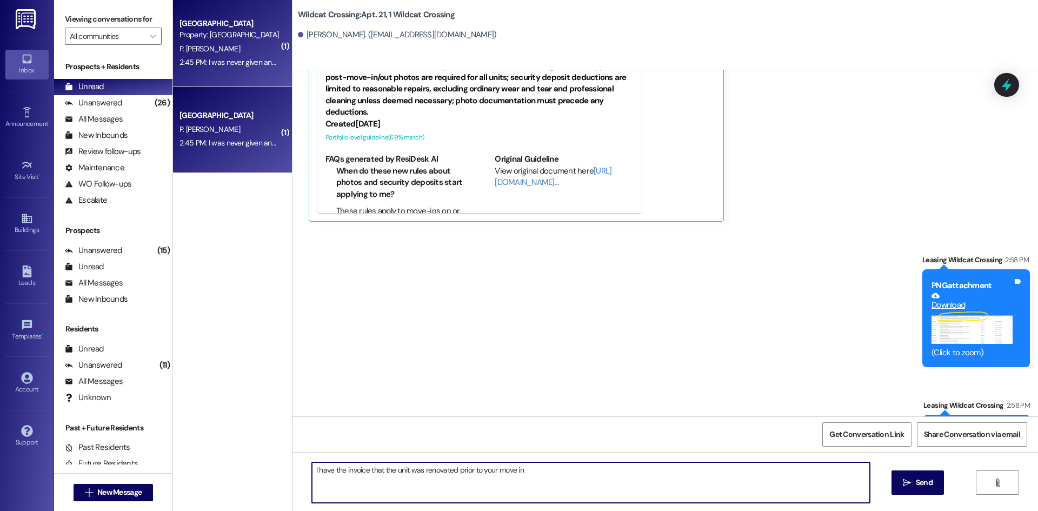
click at [313, 466] on textarea "I have the invoice that the unit was renovated prior to your move in" at bounding box center [591, 482] width 558 height 41
click at [312, 471] on textarea "I have the invoice that the unit was renovated prior to your move in" at bounding box center [591, 482] width 558 height 41
click at [562, 470] on textarea "I know we have the invoice that the unit was renovated prior to your move in" at bounding box center [591, 482] width 558 height 41
click at [794, 473] on textarea "I know we have the invoice that the unit was renovated prior to your move in, i…" at bounding box center [591, 482] width 558 height 41
click at [793, 473] on textarea "I know we have the invoice that the unit was renovated prior to your move in, i…" at bounding box center [591, 482] width 558 height 41
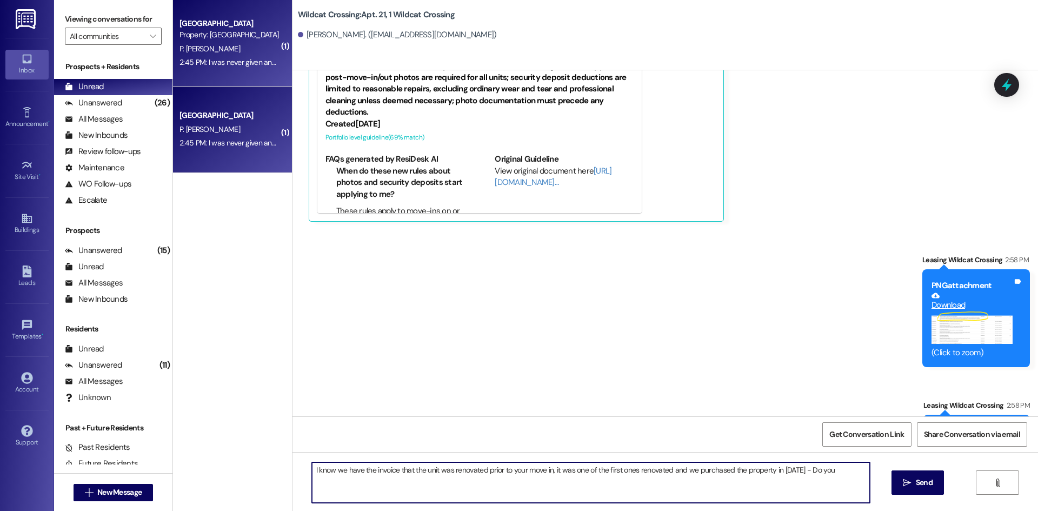
click at [793, 472] on textarea "I know we have the invoice that the unit was renovated prior to your move in, i…" at bounding box center [591, 482] width 558 height 41
click at [820, 472] on textarea "I know we have the invoice that the unit was renovated prior to your move in, i…" at bounding box center [591, 482] width 558 height 41
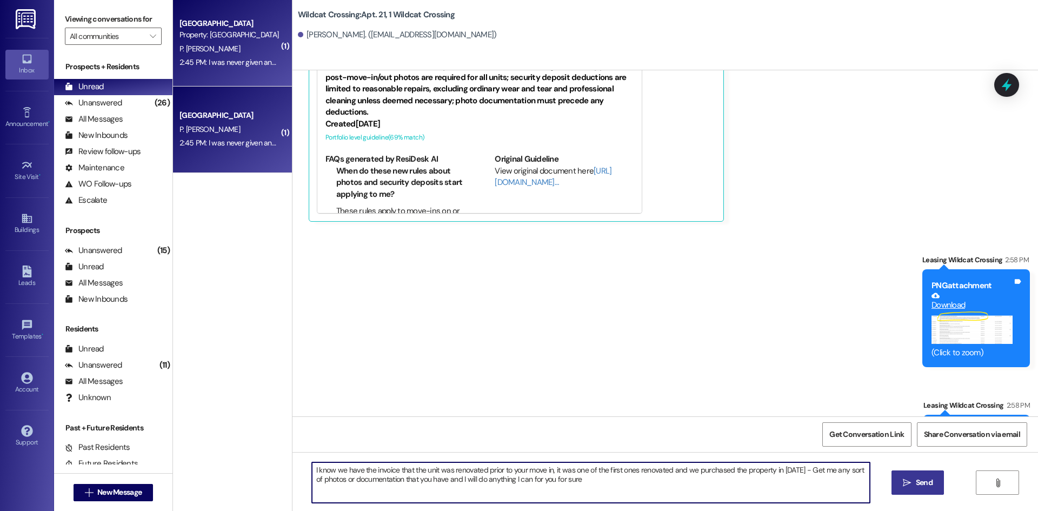
type textarea "I know we have the invoice that the unit was renovated prior to your move in, i…"
click at [922, 485] on span "Send" at bounding box center [923, 482] width 17 height 11
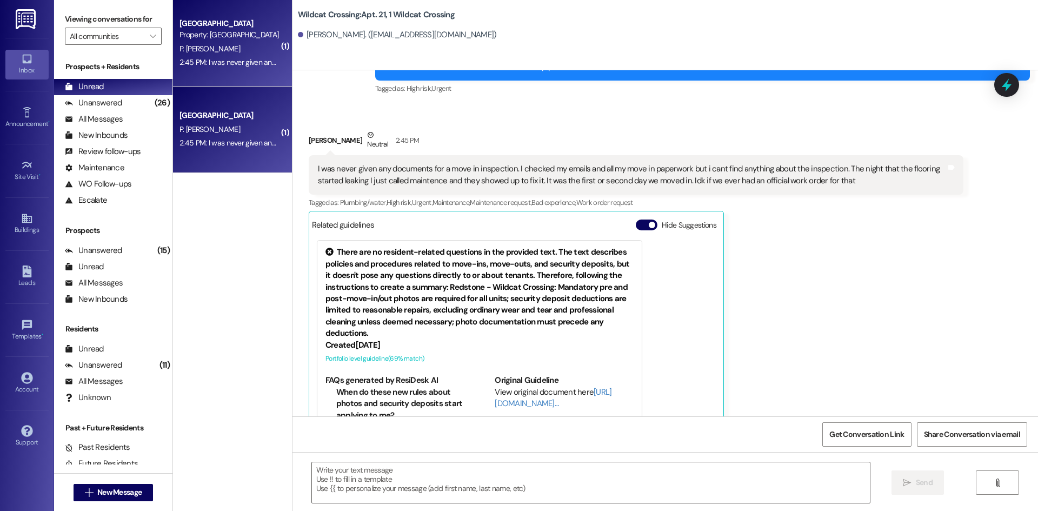
scroll to position [13532, 0]
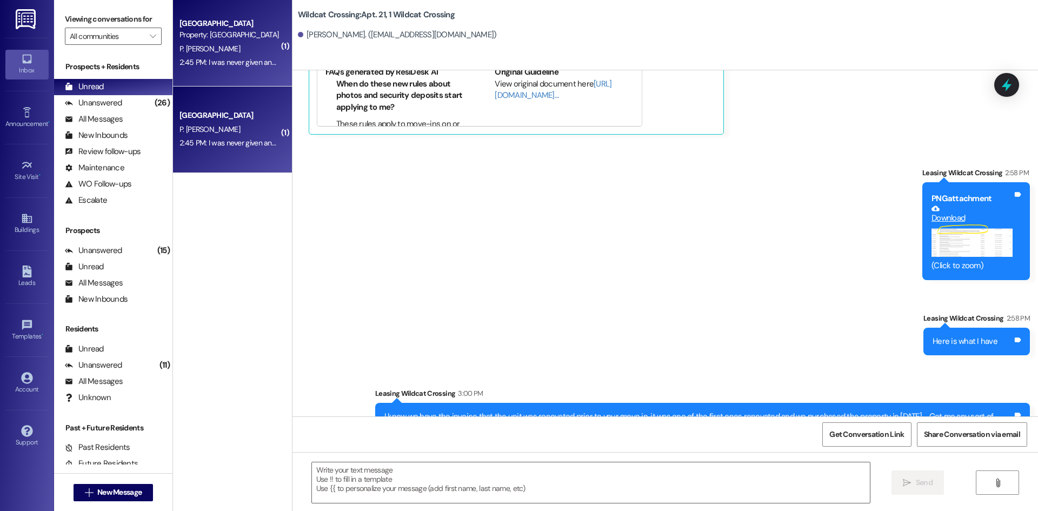
click at [745, 231] on div "Sent via SMS Leasing Wildcat Crossing 2:58 PM PNG attachment Download (Click to…" at bounding box center [664, 296] width 745 height 307
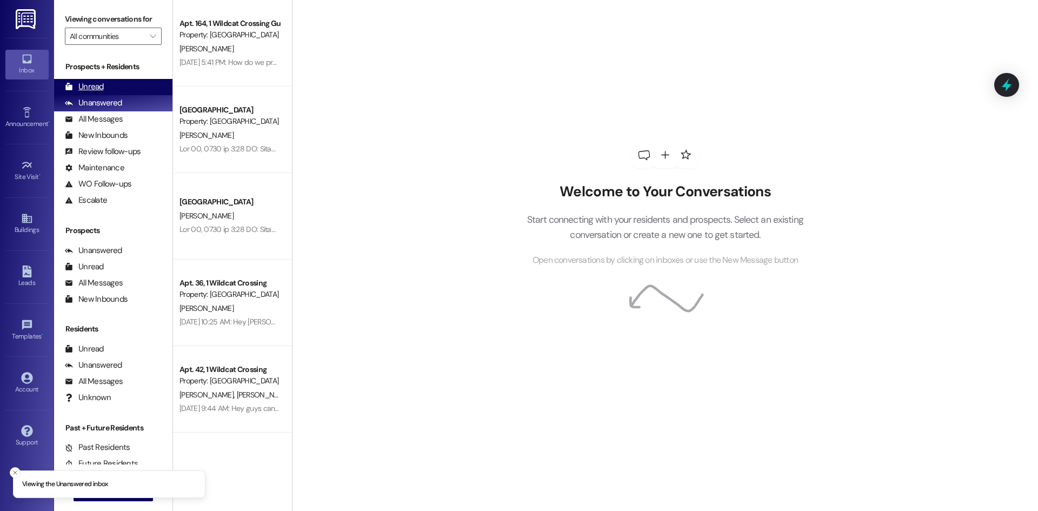
click at [108, 90] on div "Unread (0)" at bounding box center [113, 87] width 118 height 16
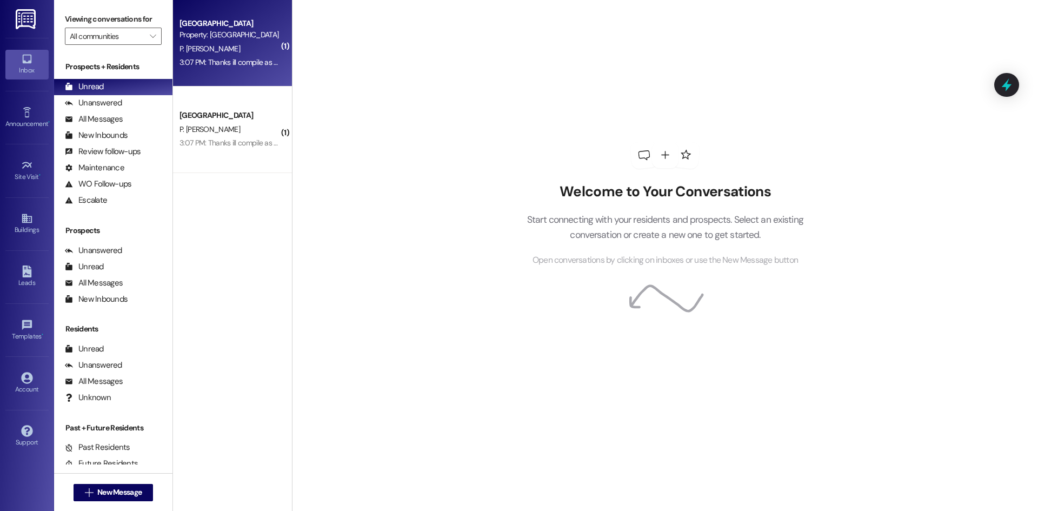
click at [246, 50] on div "P. Verduzco Espinoza" at bounding box center [229, 49] width 102 height 14
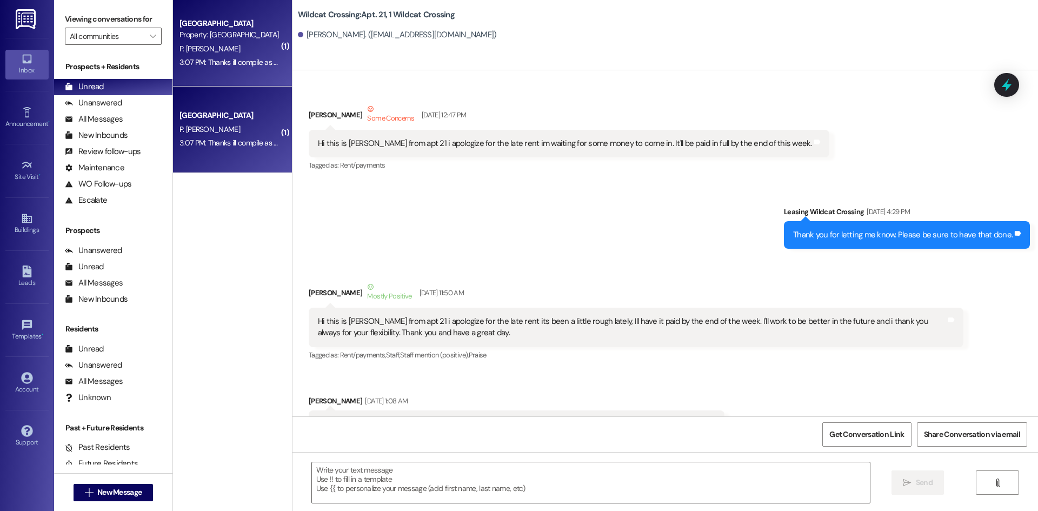
scroll to position [13412, 0]
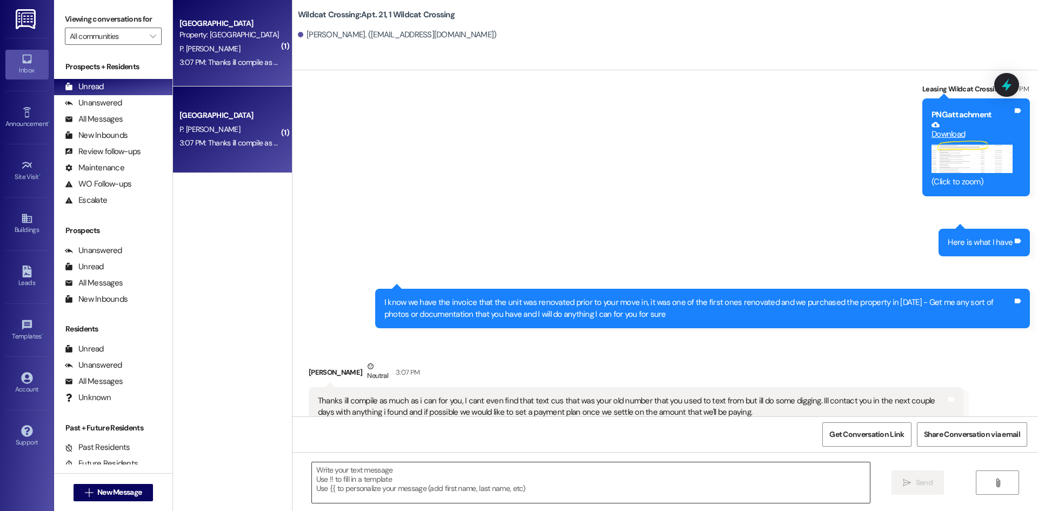
click at [495, 476] on textarea at bounding box center [591, 482] width 558 height 41
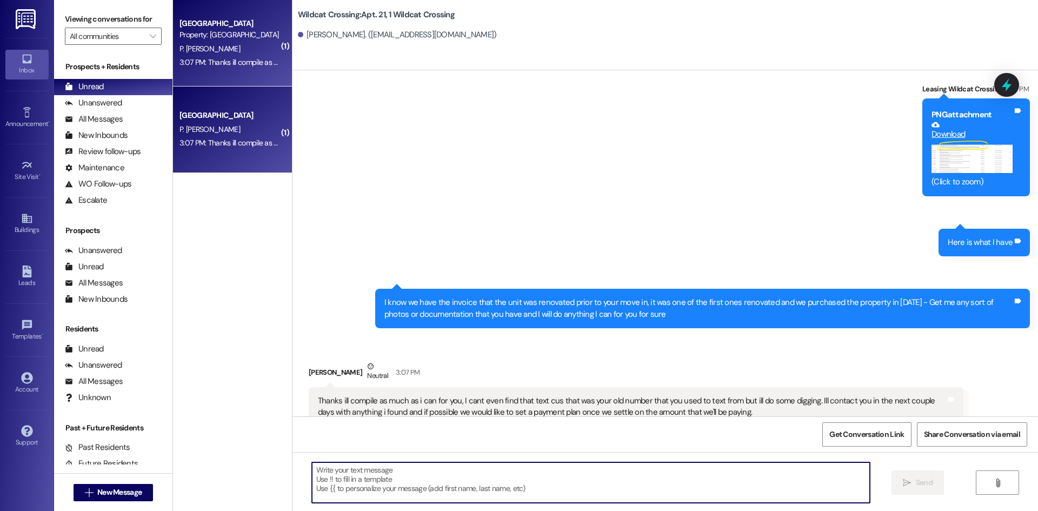
click at [483, 481] on textarea at bounding box center [591, 482] width 558 height 41
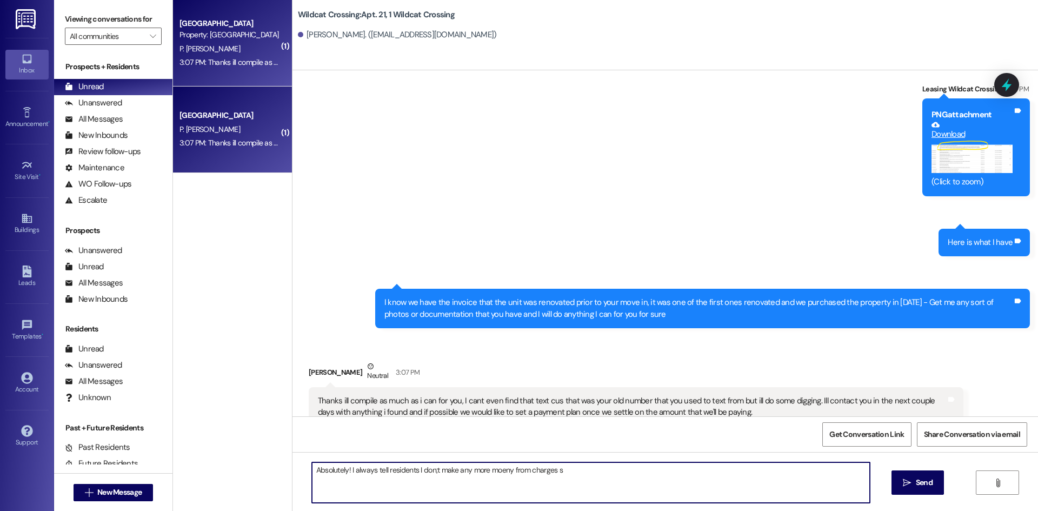
drag, startPoint x: 588, startPoint y: 489, endPoint x: 345, endPoint y: 488, distance: 243.7
click at [345, 488] on textarea "Absolutely! I always tell residents I don;t make any more moeny from charges s" at bounding box center [591, 482] width 558 height 41
type textarea "Absolutely! We are updating our texting number again so this number is going to…"
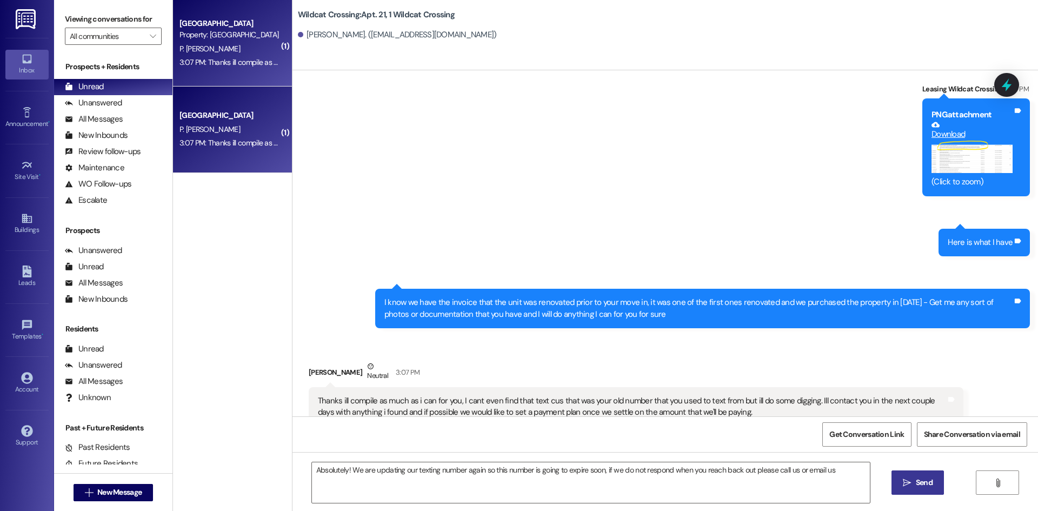
click at [913, 478] on span "Send" at bounding box center [923, 482] width 21 height 11
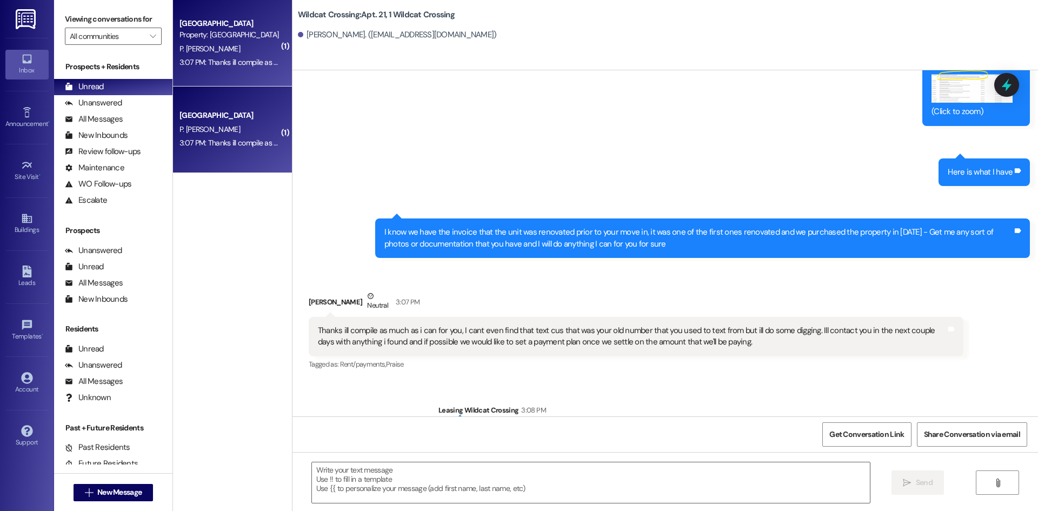
scroll to position [13487, 0]
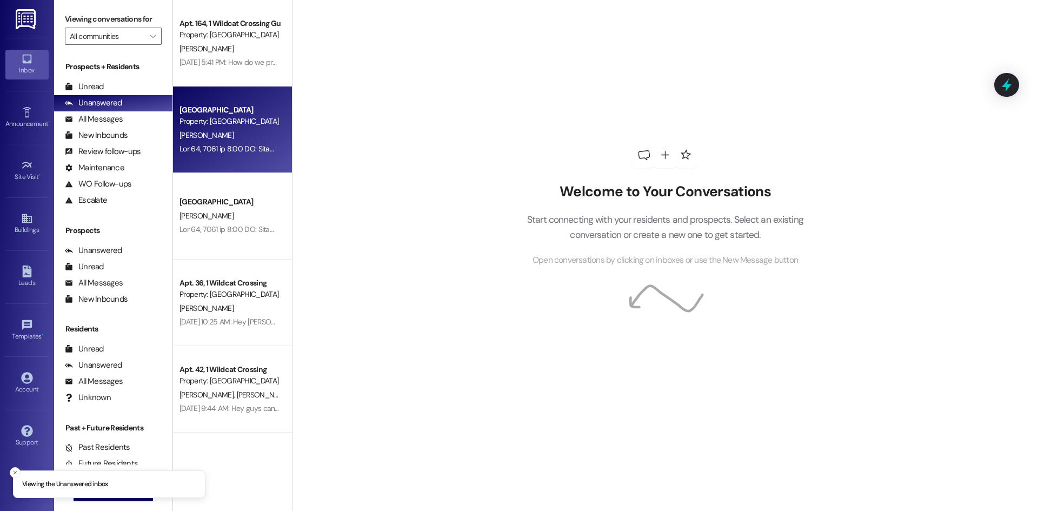
drag, startPoint x: 425, startPoint y: 205, endPoint x: 190, endPoint y: 102, distance: 256.9
click at [425, 205] on div "Welcome to Your Conversations Start connecting with your residents and prospect…" at bounding box center [665, 255] width 746 height 511
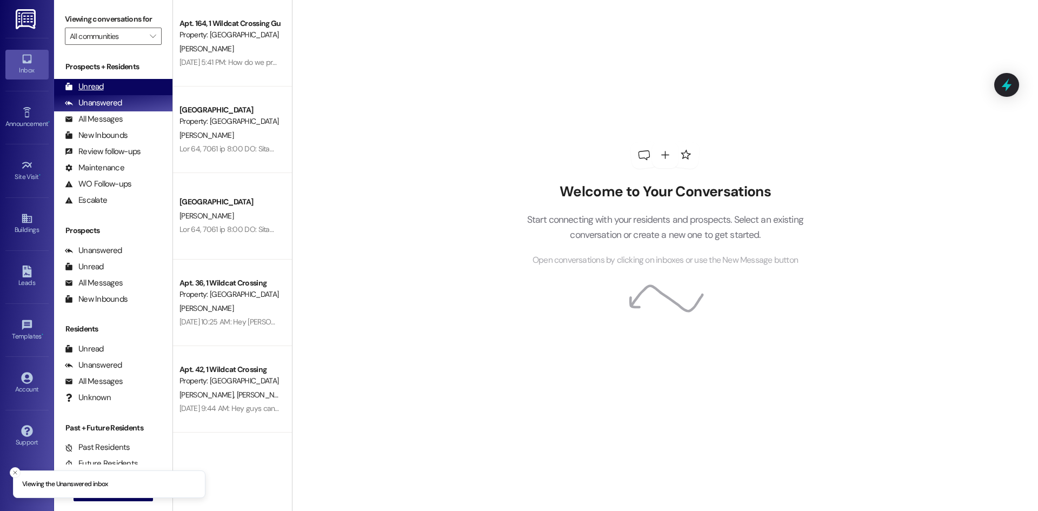
click at [124, 87] on div "Unread (0)" at bounding box center [113, 87] width 118 height 16
